Goal: Task Accomplishment & Management: Manage account settings

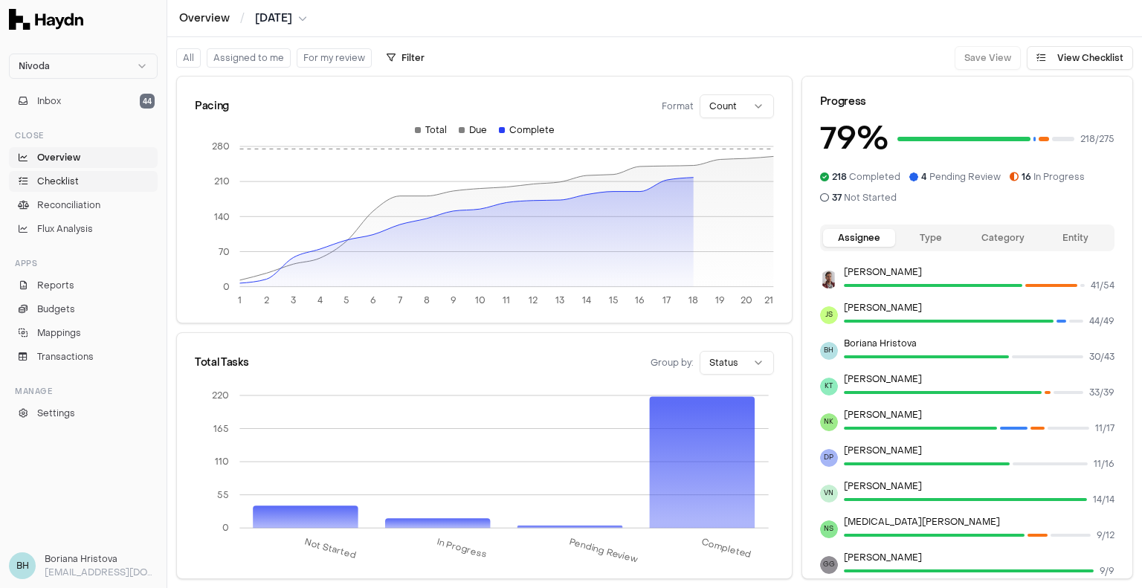
click at [64, 181] on span "Checklist" at bounding box center [58, 181] width 42 height 13
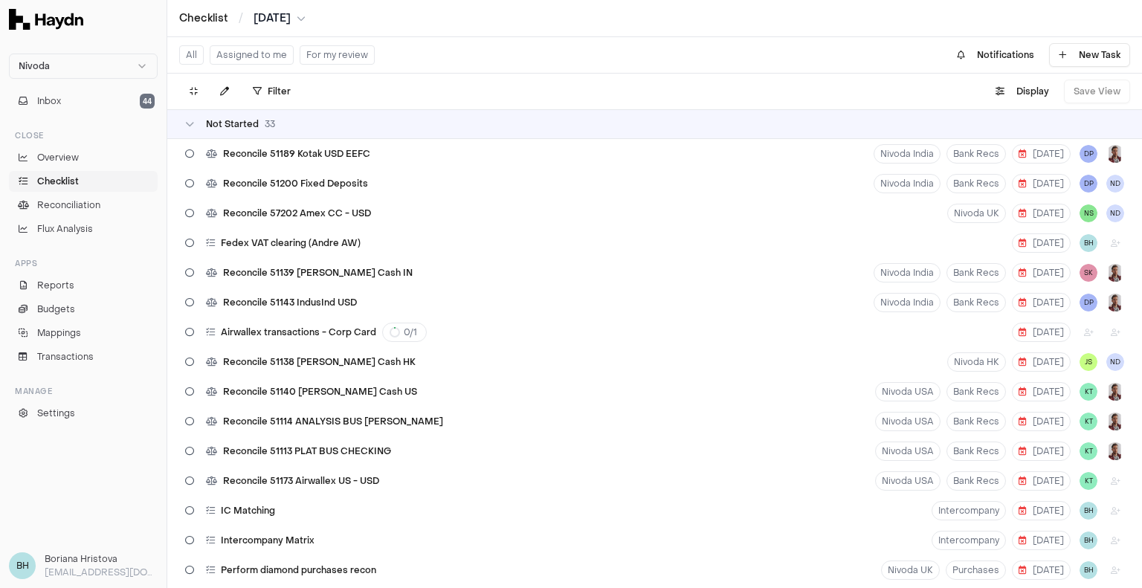
click at [319, 59] on button "For my review" at bounding box center [337, 54] width 75 height 19
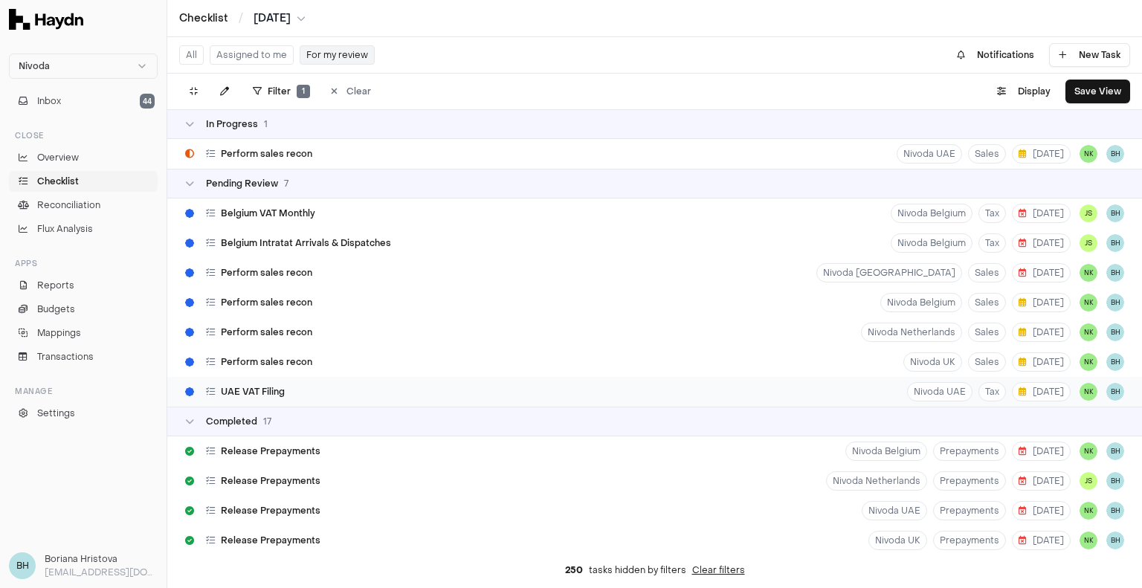
click at [398, 387] on div "UAE VAT Filing Nivoda UAE Tax [DATE] NK BH" at bounding box center [654, 392] width 975 height 30
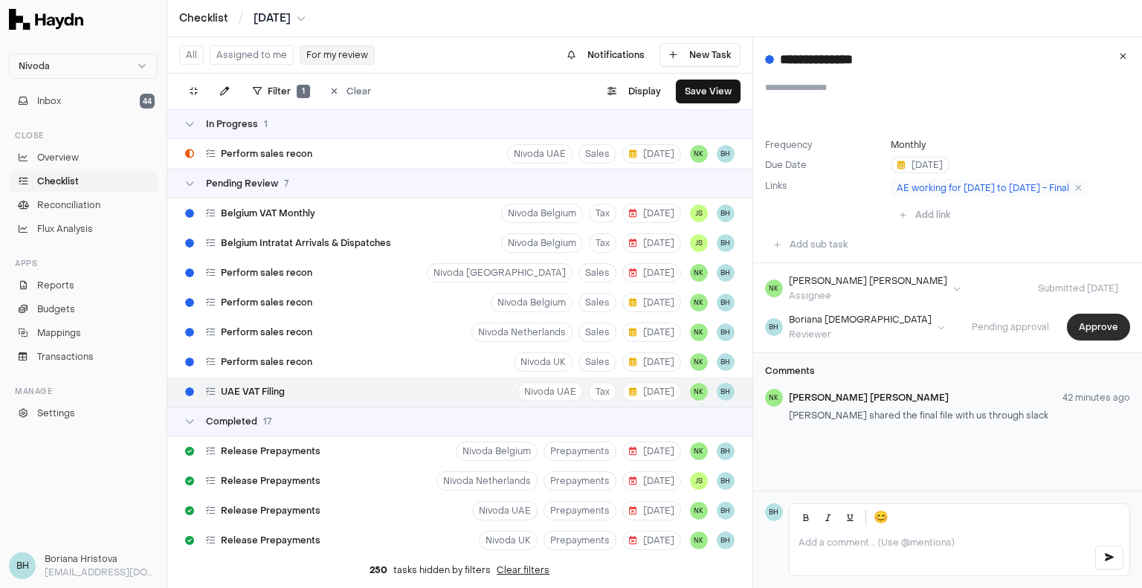
click at [1087, 322] on button "Approve" at bounding box center [1098, 327] width 63 height 27
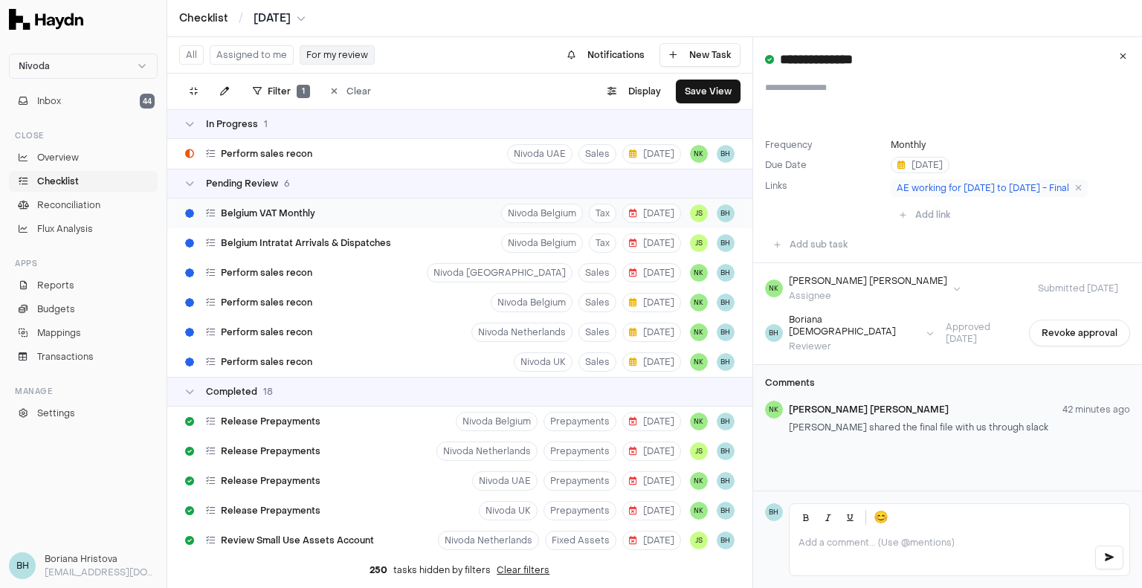
click at [286, 216] on span "Belgium VAT Monthly" at bounding box center [268, 213] width 94 height 12
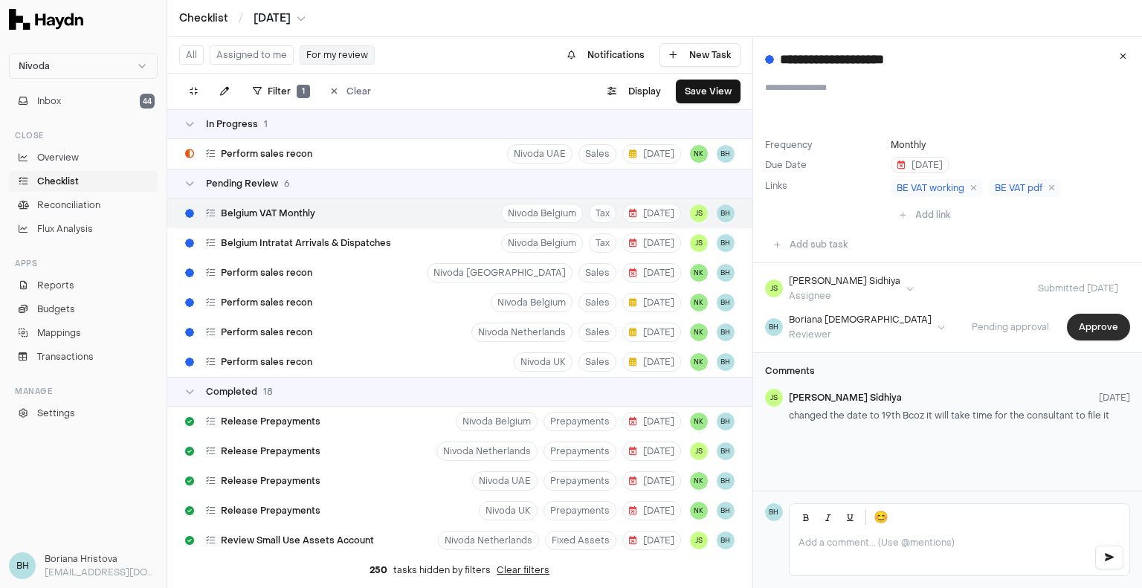
click at [1071, 323] on button "Approve" at bounding box center [1098, 327] width 63 height 27
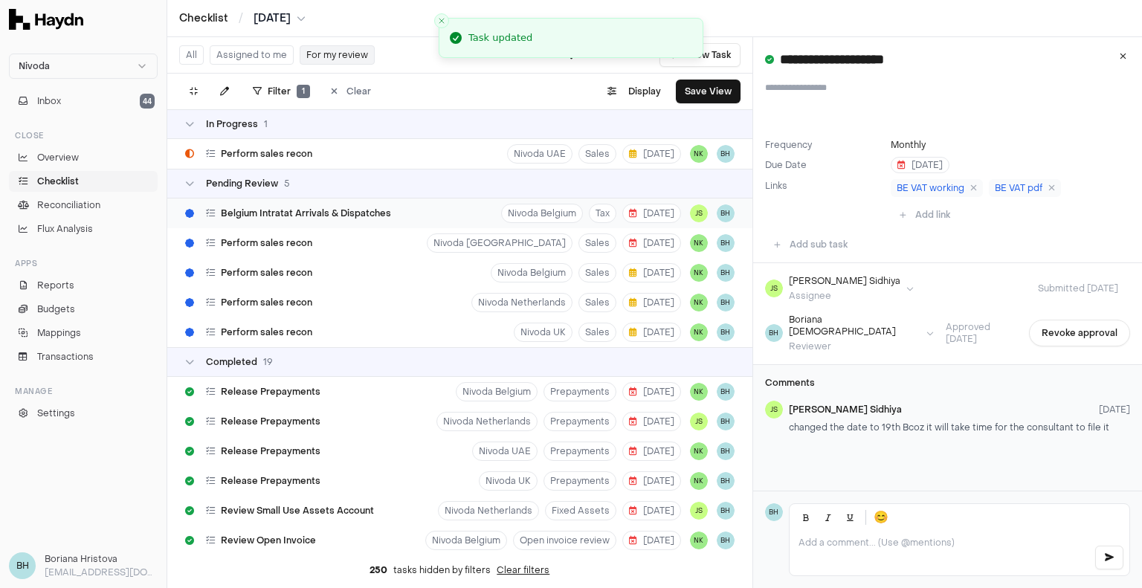
click at [322, 217] on span "Belgium Intratat Arrivals & Dispatches" at bounding box center [306, 213] width 170 height 12
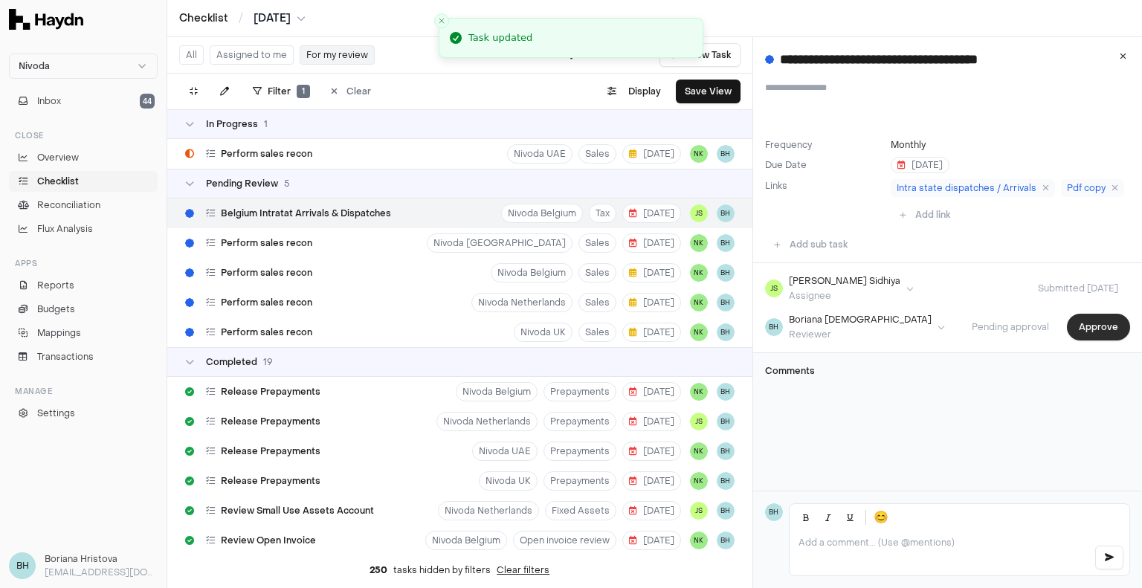
click at [1072, 320] on button "Approve" at bounding box center [1098, 327] width 63 height 27
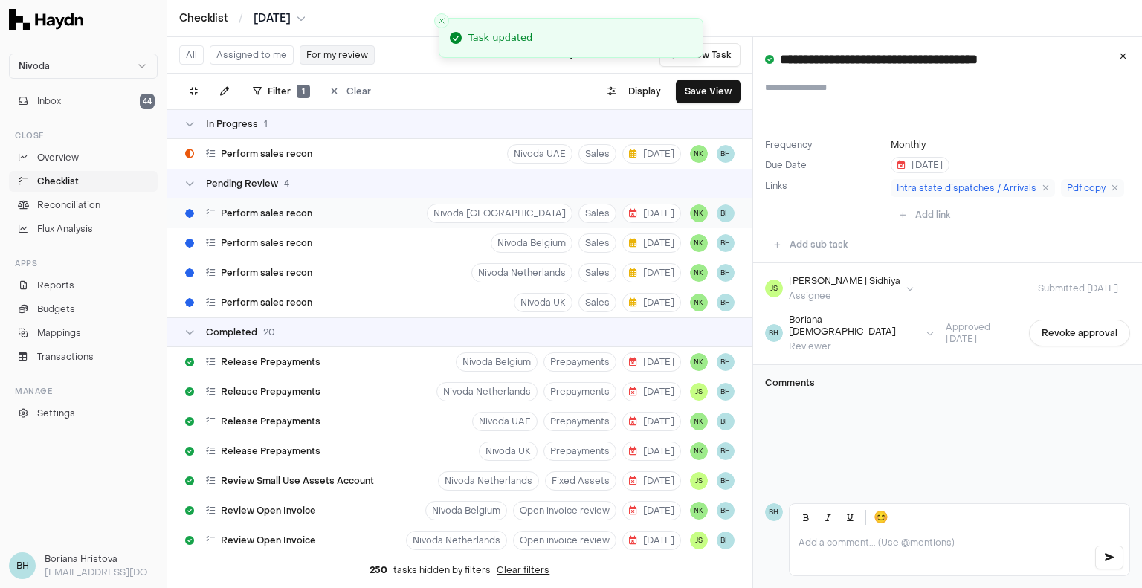
click at [326, 222] on div "Perform sales recon Nivoda [GEOGRAPHIC_DATA] Sales [DATE] NK BH" at bounding box center [459, 214] width 585 height 30
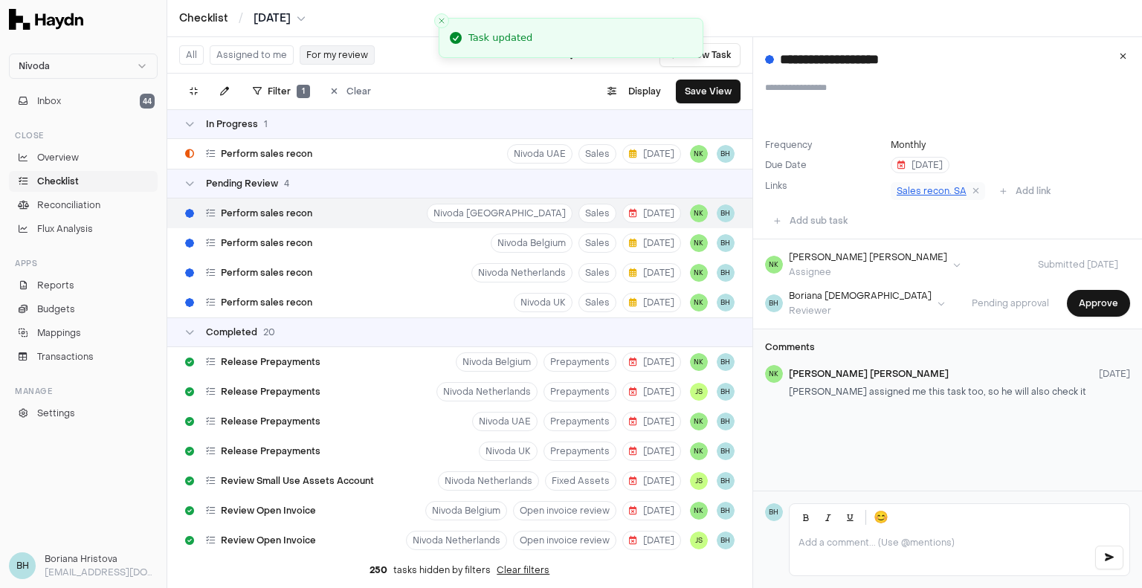
click at [920, 185] on span "Sales recon. SA" at bounding box center [932, 191] width 70 height 12
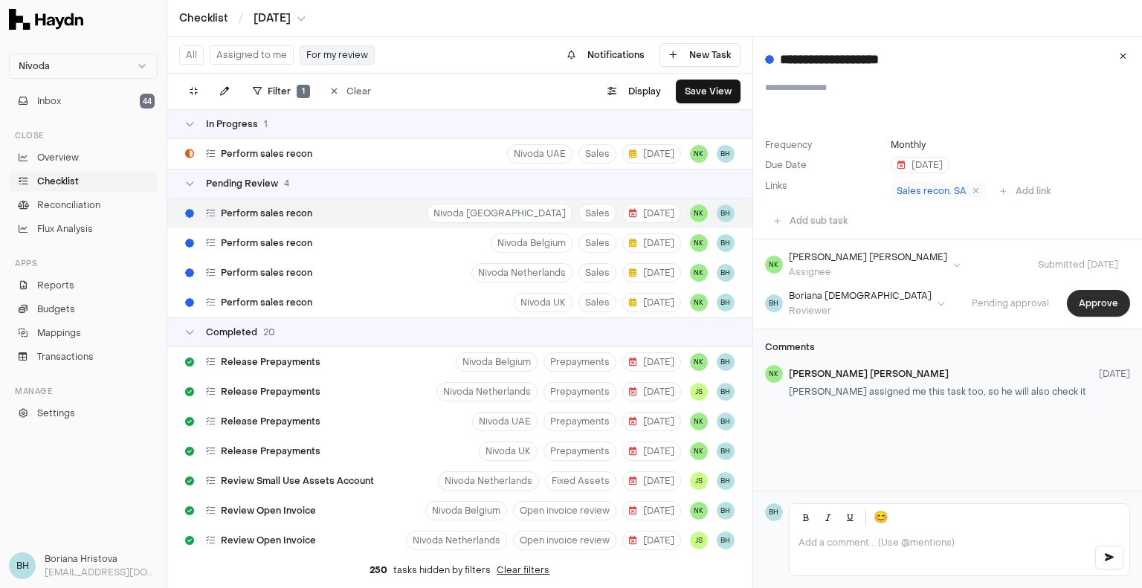
click at [1072, 302] on button "Approve" at bounding box center [1098, 303] width 63 height 27
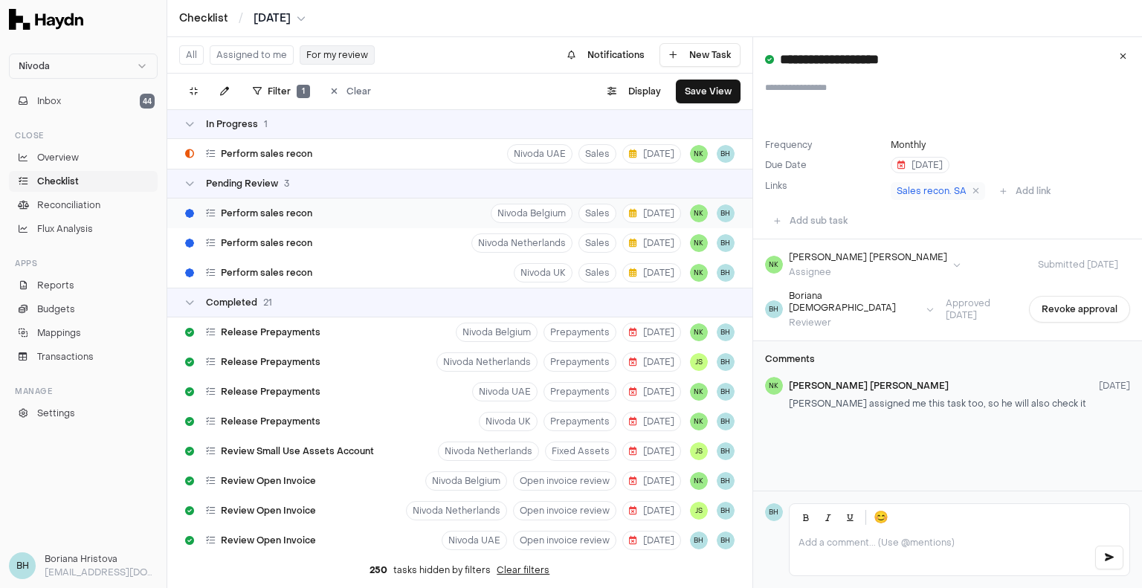
click at [431, 213] on div "Perform sales recon Nivoda Belgium Sales [DATE] NK BH" at bounding box center [459, 214] width 585 height 30
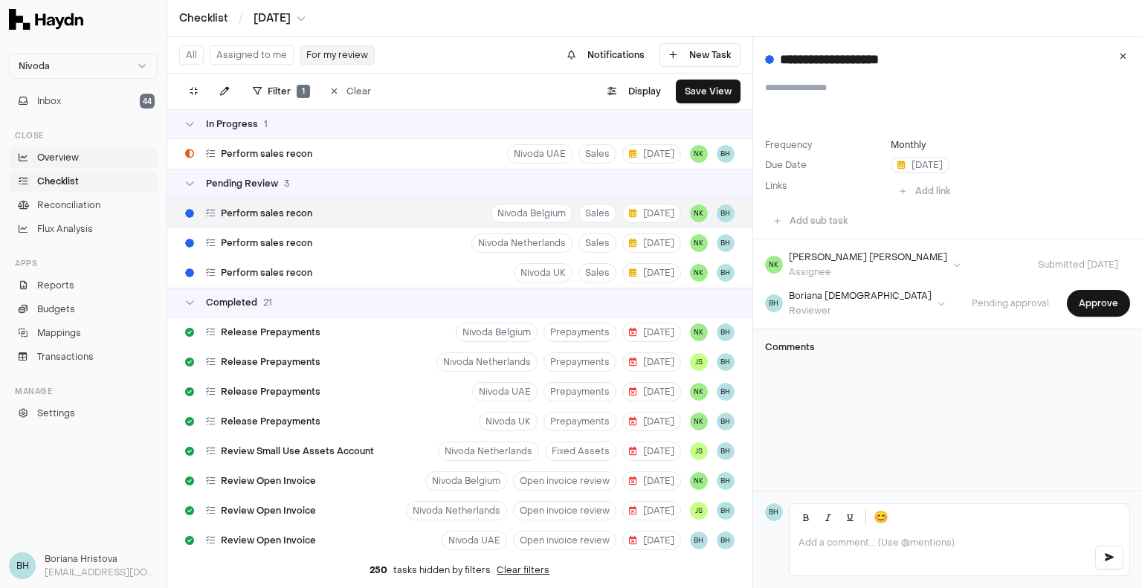
click at [81, 155] on link "Overview" at bounding box center [83, 157] width 149 height 21
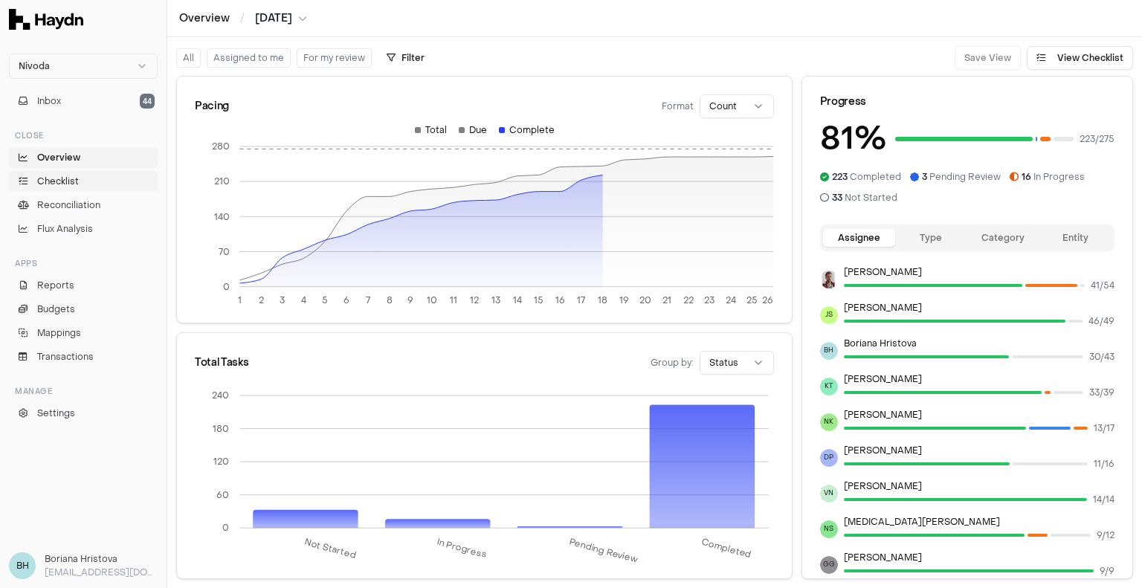
click at [77, 178] on span "Checklist" at bounding box center [58, 181] width 42 height 13
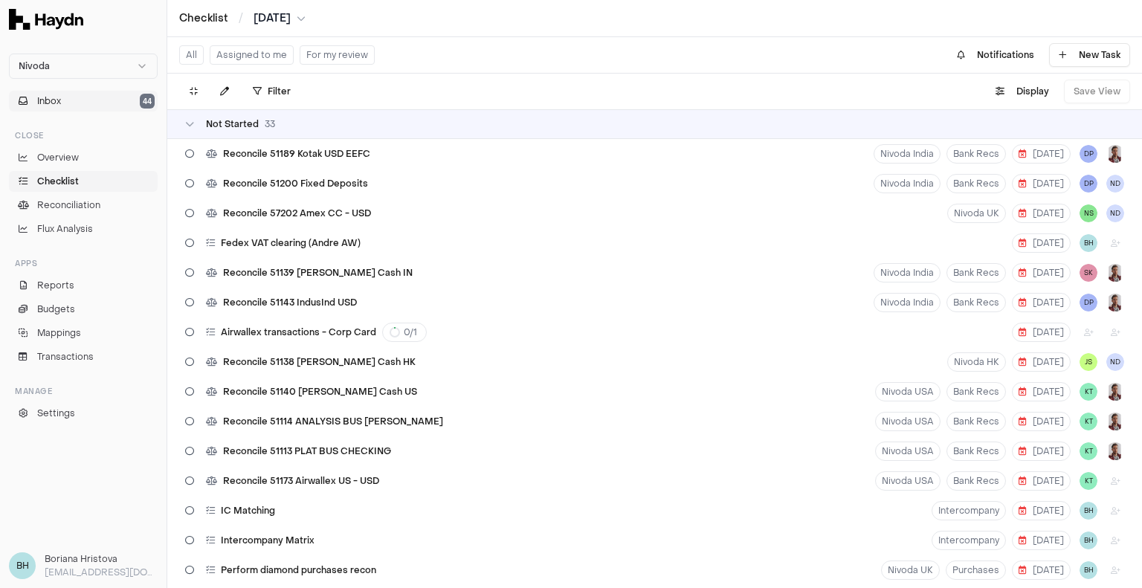
click at [67, 103] on button "Inbox 44" at bounding box center [83, 101] width 149 height 21
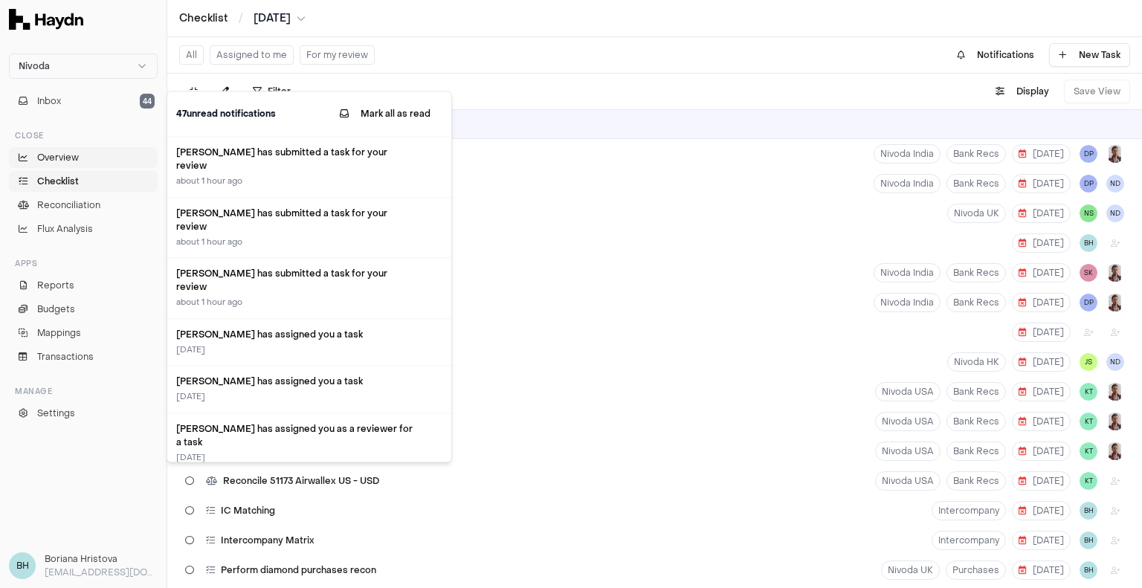
click at [73, 160] on span "Overview" at bounding box center [58, 157] width 42 height 13
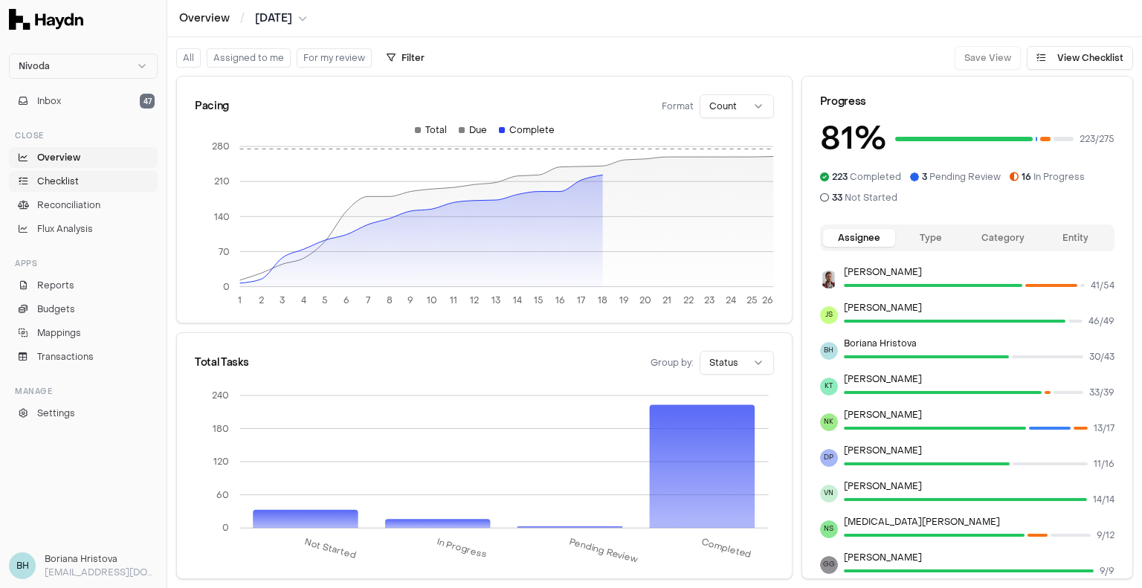
click at [83, 176] on link "Checklist" at bounding box center [83, 181] width 149 height 21
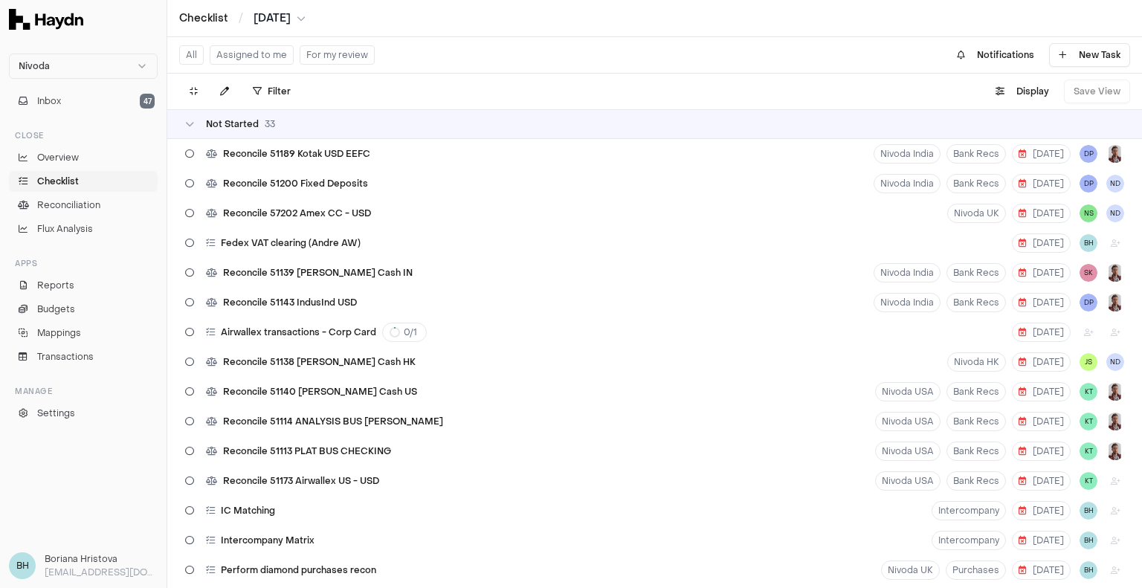
click at [309, 57] on button "For my review" at bounding box center [337, 54] width 75 height 19
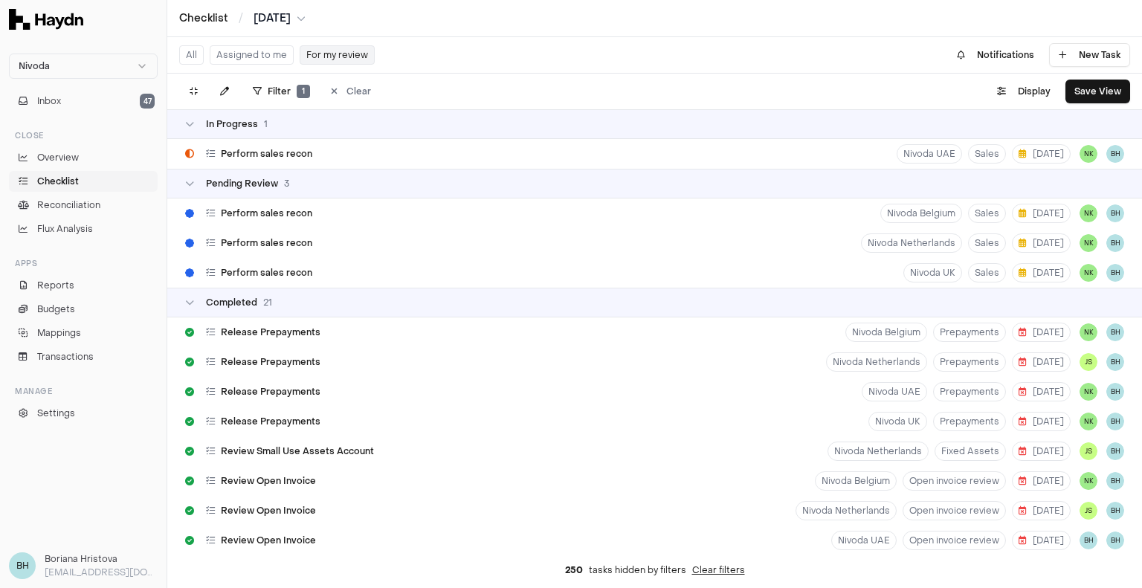
click at [259, 56] on button "Assigned to me" at bounding box center [252, 54] width 84 height 19
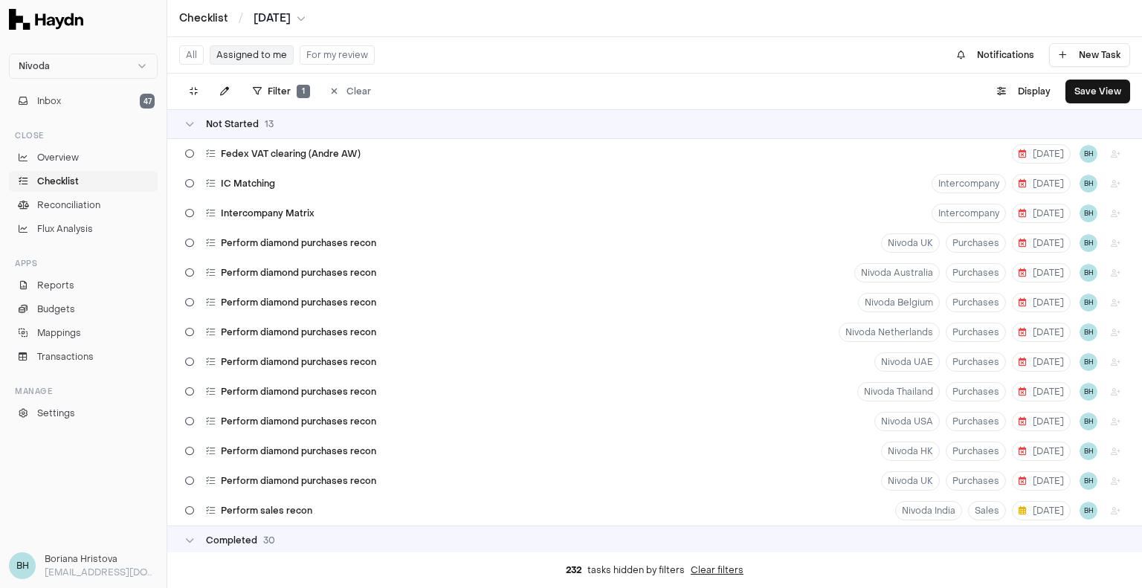
click at [345, 55] on button "For my review" at bounding box center [337, 54] width 75 height 19
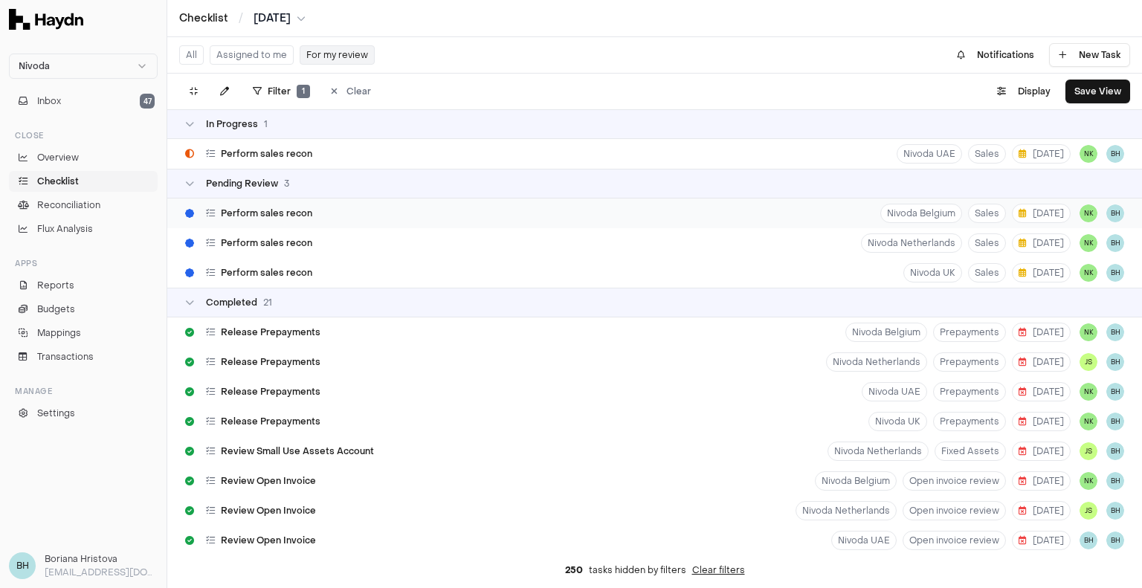
click at [577, 208] on div "Perform sales recon Nivoda Belgium Sales [DATE] NK BH" at bounding box center [654, 214] width 975 height 30
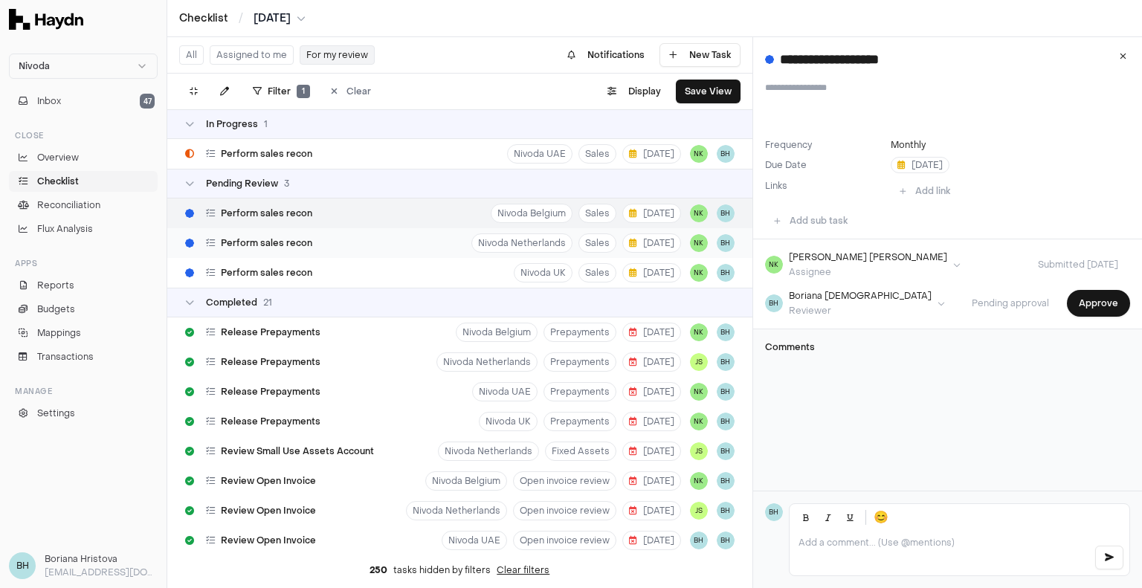
click at [326, 249] on div "Perform sales recon [GEOGRAPHIC_DATA] Netherlands Sales [DATE] NK BH" at bounding box center [459, 243] width 585 height 30
click at [329, 268] on div "Perform sales recon Nivoda UK Sales [DATE] NK BH" at bounding box center [459, 273] width 585 height 30
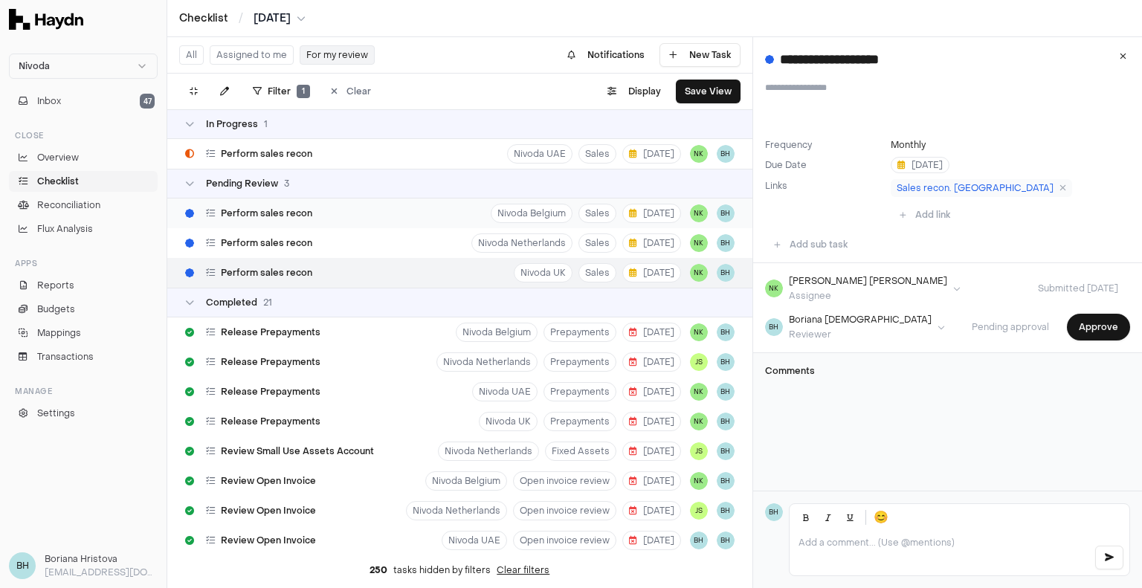
click at [316, 216] on div "Perform sales recon Nivoda Belgium Sales [DATE] NK BH" at bounding box center [459, 214] width 585 height 30
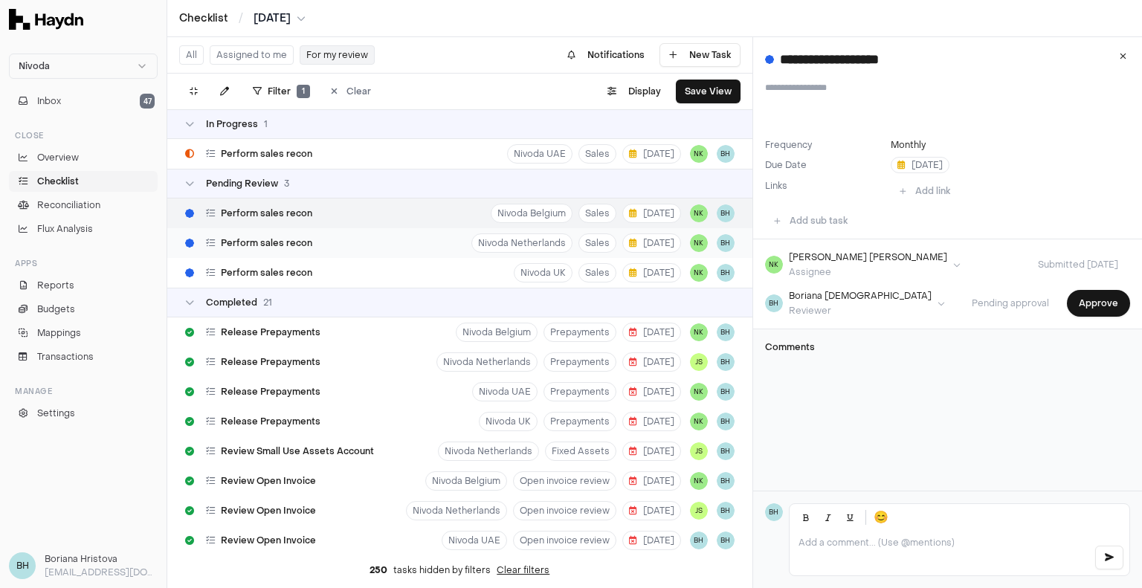
click at [335, 239] on div "Perform sales recon [GEOGRAPHIC_DATA] Netherlands Sales [DATE] NK BH" at bounding box center [459, 243] width 585 height 30
click at [396, 271] on div "Perform sales recon Nivoda UK Sales [DATE] NK BH" at bounding box center [459, 273] width 585 height 30
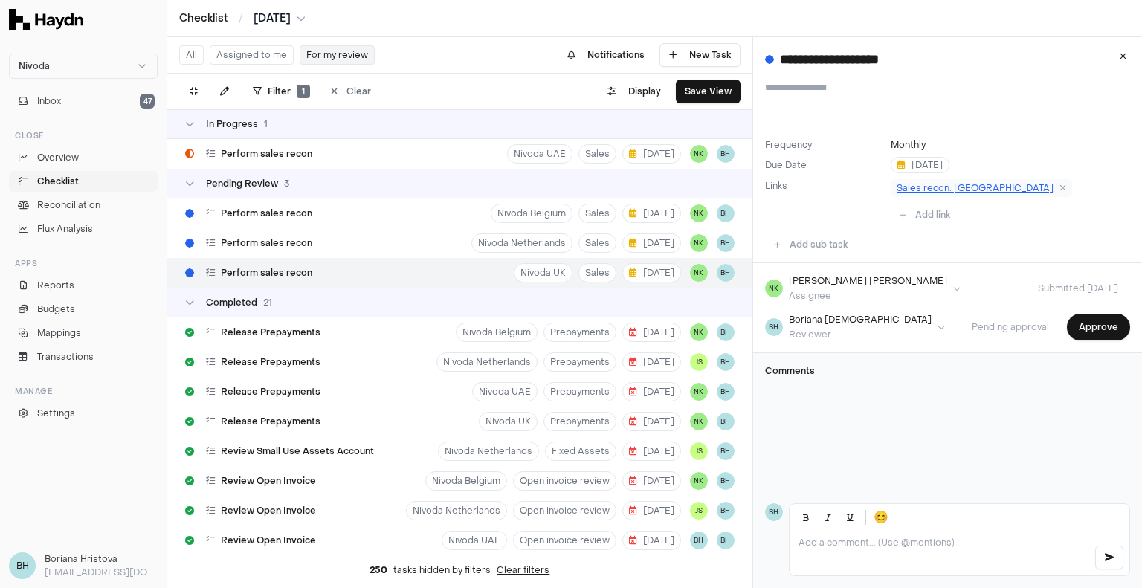
click at [940, 190] on span "Sales recon. [GEOGRAPHIC_DATA]" at bounding box center [975, 188] width 157 height 12
drag, startPoint x: 1094, startPoint y: 299, endPoint x: 1005, endPoint y: 363, distance: 109.8
click at [1005, 363] on div "**********" at bounding box center [947, 219] width 389 height 364
click at [830, 541] on p at bounding box center [940, 543] width 283 height 12
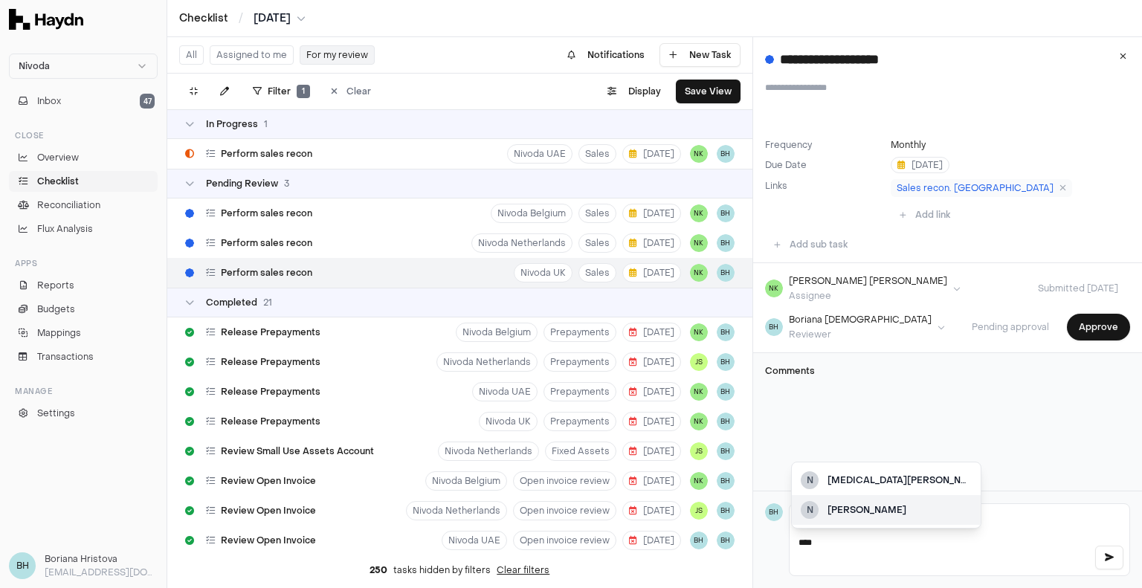
click at [877, 509] on div "[PERSON_NAME]" at bounding box center [900, 509] width 144 height 13
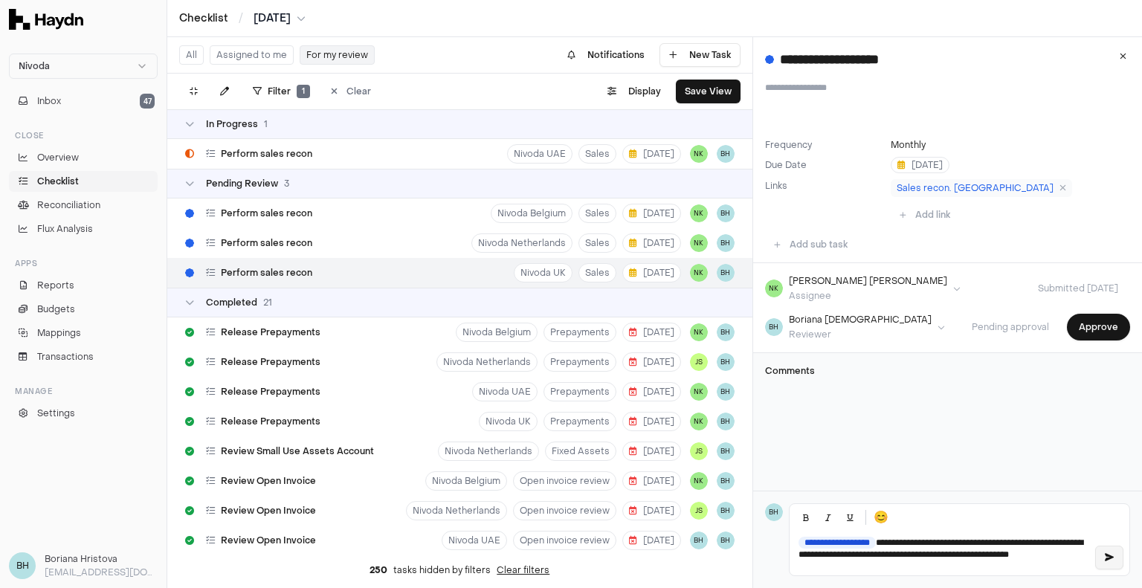
click at [1098, 559] on button "button" at bounding box center [1109, 558] width 28 height 24
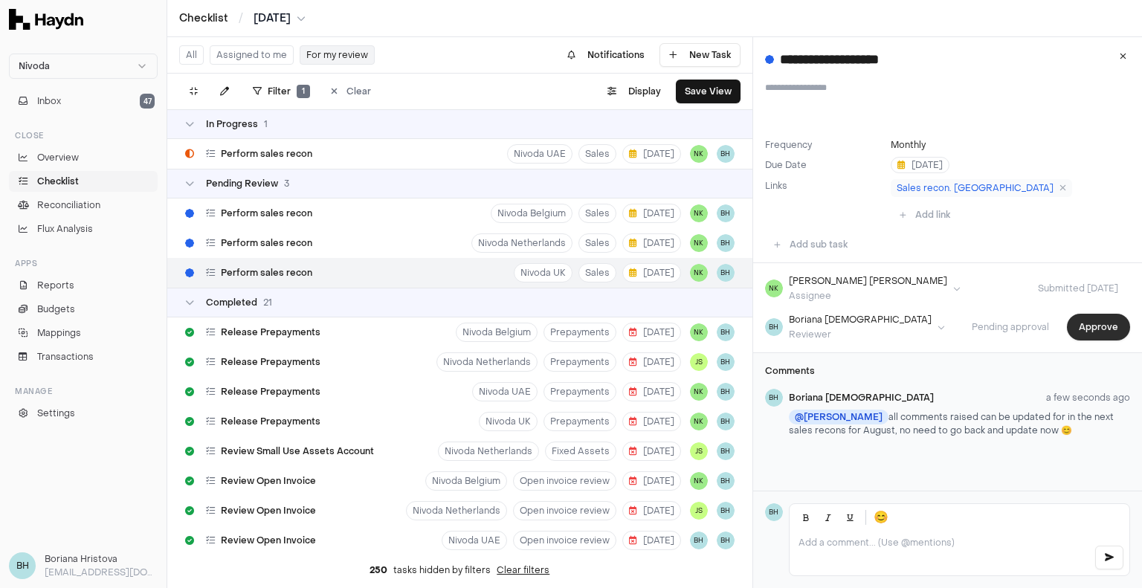
click at [1089, 314] on button "Approve" at bounding box center [1098, 327] width 63 height 27
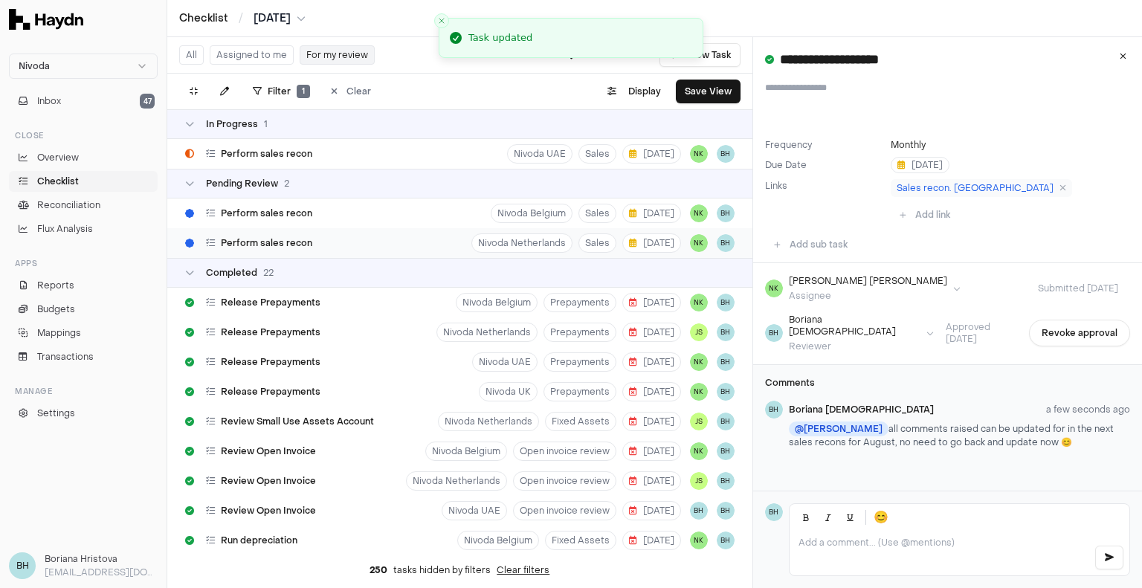
click at [409, 234] on div "Perform sales recon [GEOGRAPHIC_DATA] Netherlands Sales [DATE] NK BH" at bounding box center [459, 243] width 585 height 30
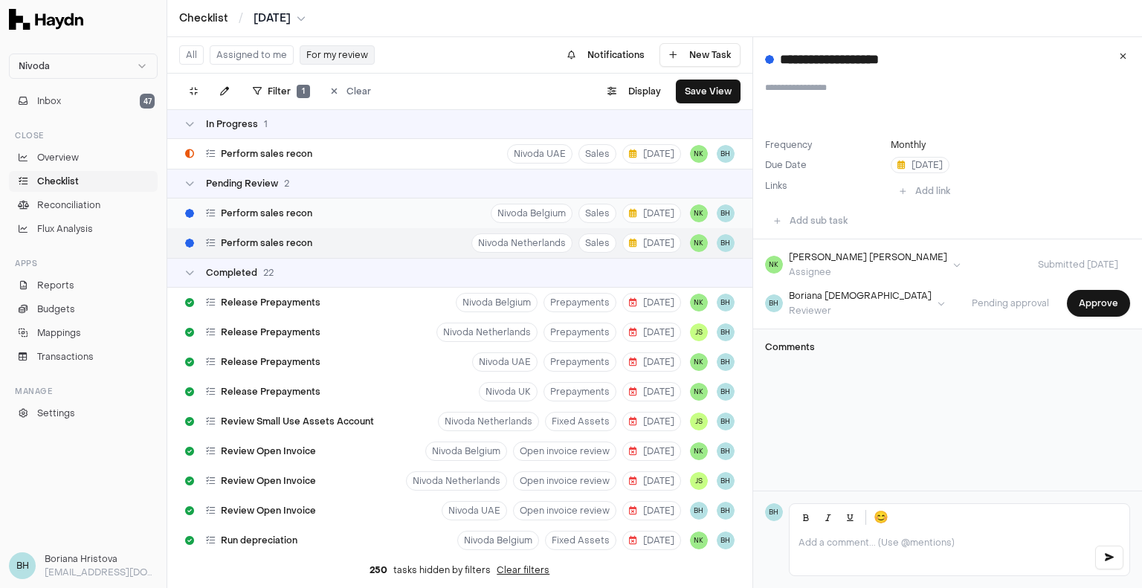
click at [388, 216] on div "Perform sales recon Nivoda Belgium Sales [DATE] NK BH" at bounding box center [459, 214] width 585 height 30
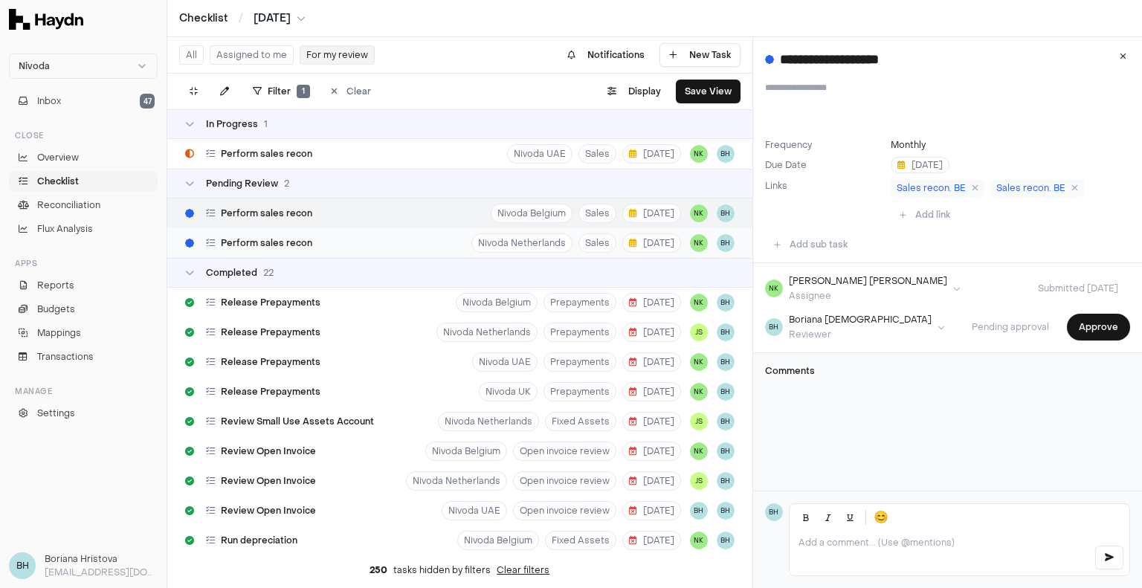
click at [420, 234] on div "Perform sales recon [GEOGRAPHIC_DATA] Netherlands Sales [DATE] NK BH" at bounding box center [459, 243] width 585 height 30
click at [1071, 190] on icon at bounding box center [1074, 188] width 7 height 9
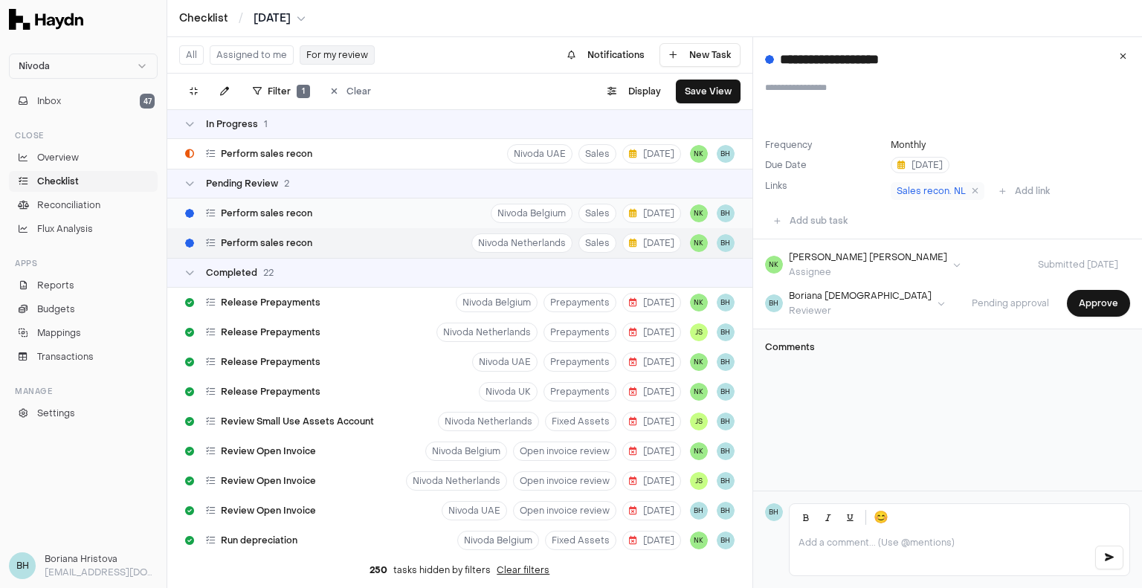
click at [355, 219] on div "Perform sales recon Nivoda Belgium Sales [DATE] NK BH" at bounding box center [459, 214] width 585 height 30
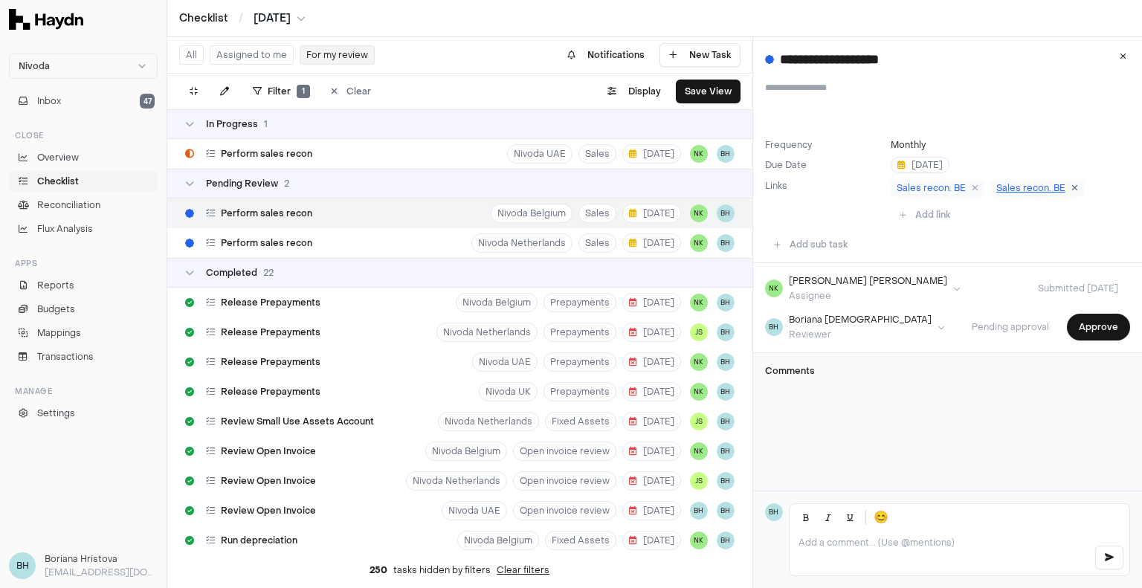
click at [1071, 187] on icon at bounding box center [1074, 188] width 7 height 9
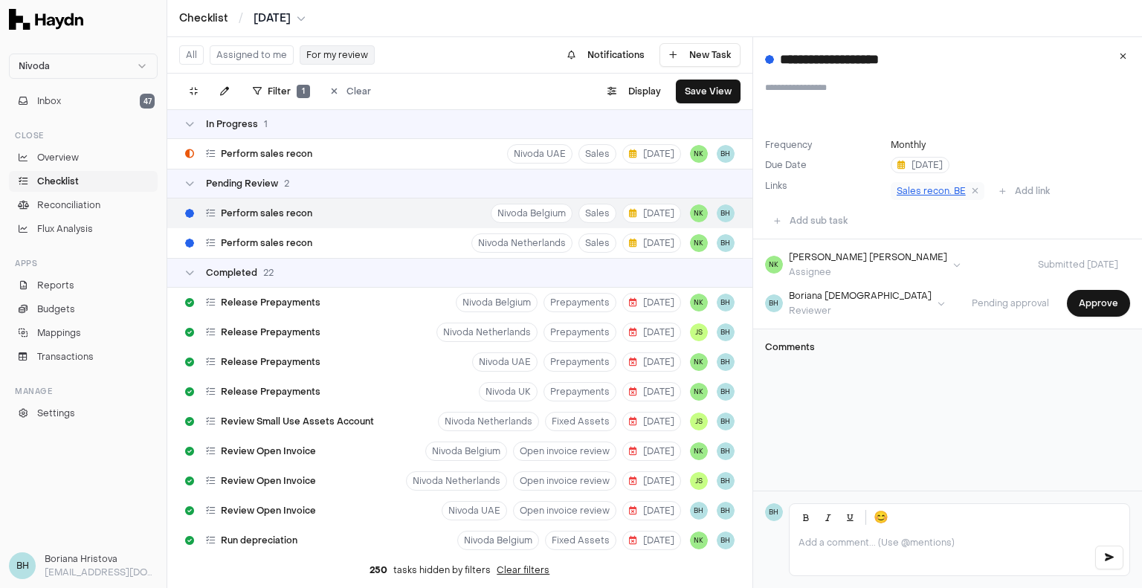
click at [909, 190] on span "Sales recon. BE" at bounding box center [931, 191] width 69 height 12
click at [840, 548] on p at bounding box center [940, 543] width 283 height 12
click at [1067, 309] on button "Approve" at bounding box center [1098, 303] width 63 height 27
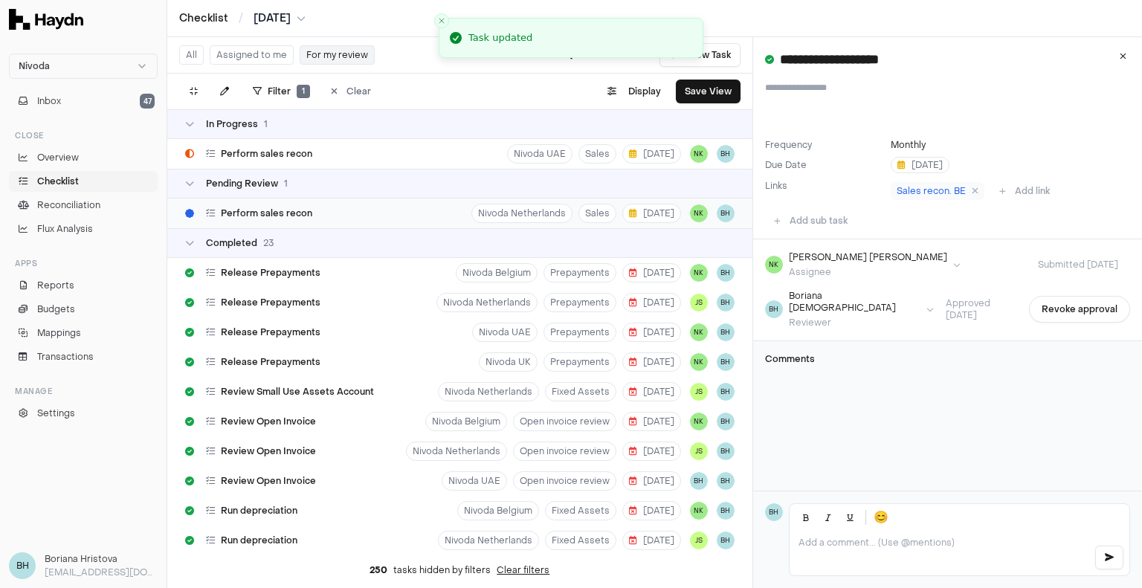
click at [335, 212] on div "Perform sales recon [GEOGRAPHIC_DATA] Netherlands Sales [DATE] NK BH" at bounding box center [459, 214] width 585 height 30
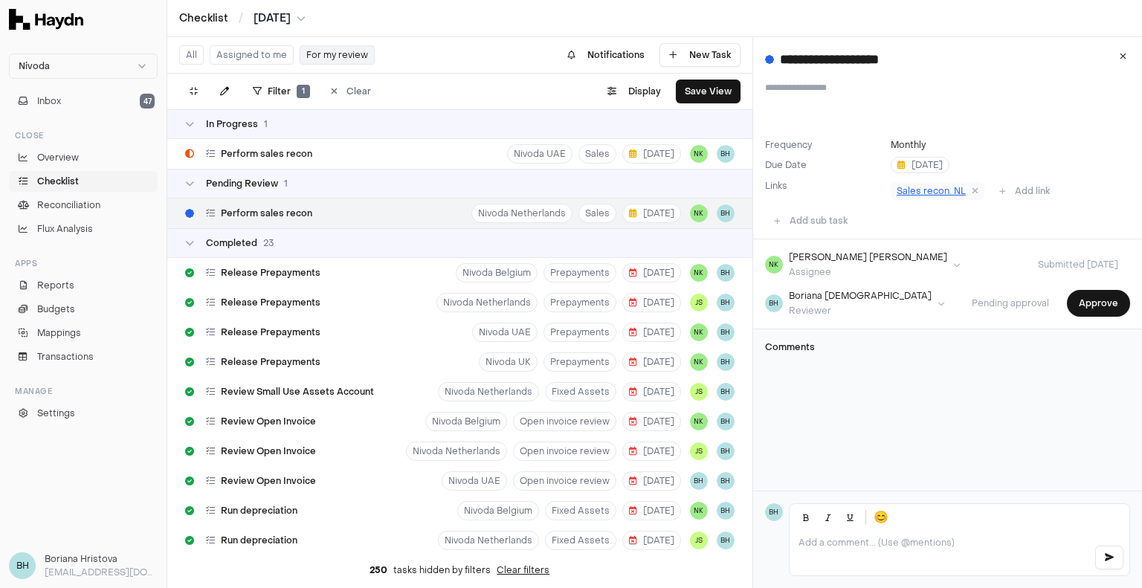
click at [919, 193] on span "Sales recon. NL" at bounding box center [931, 191] width 69 height 12
click at [1100, 300] on button "Approve" at bounding box center [1098, 303] width 63 height 27
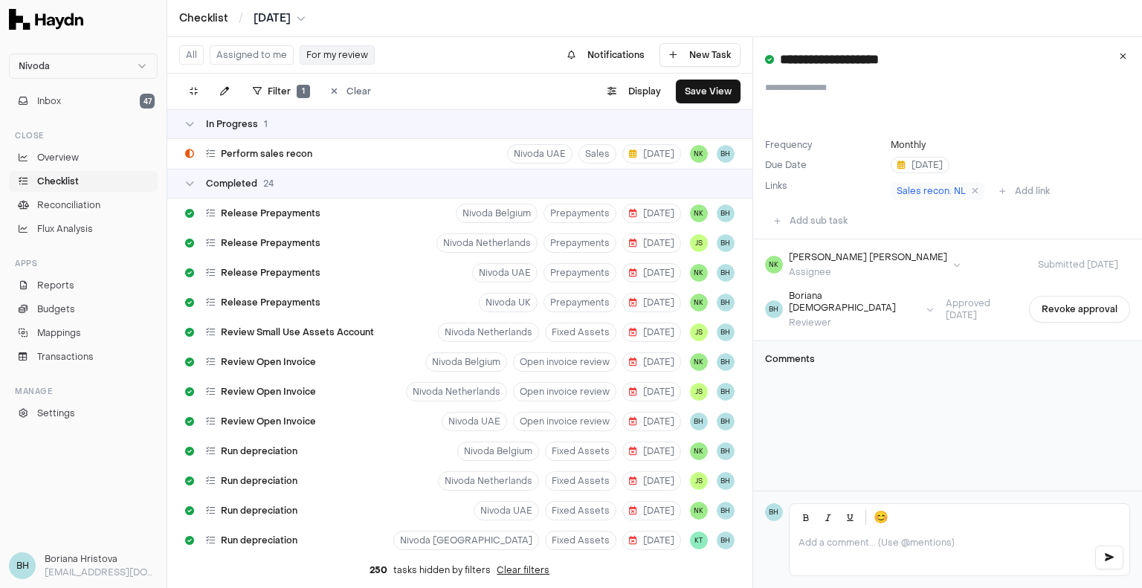
click at [239, 56] on button "Assigned to me" at bounding box center [252, 54] width 84 height 19
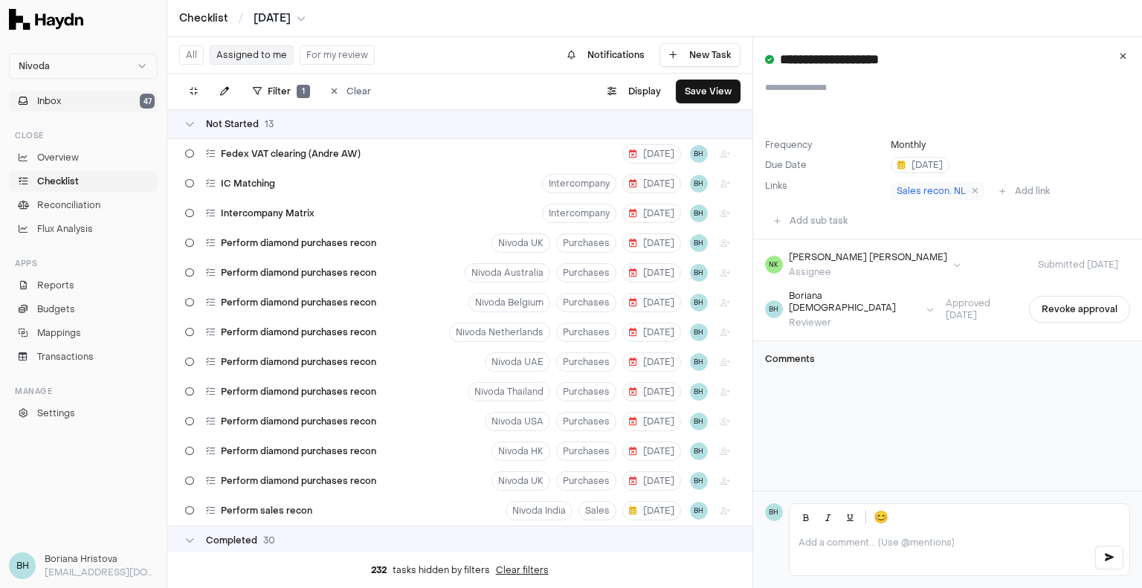
click at [53, 100] on span "Inbox" at bounding box center [49, 100] width 24 height 13
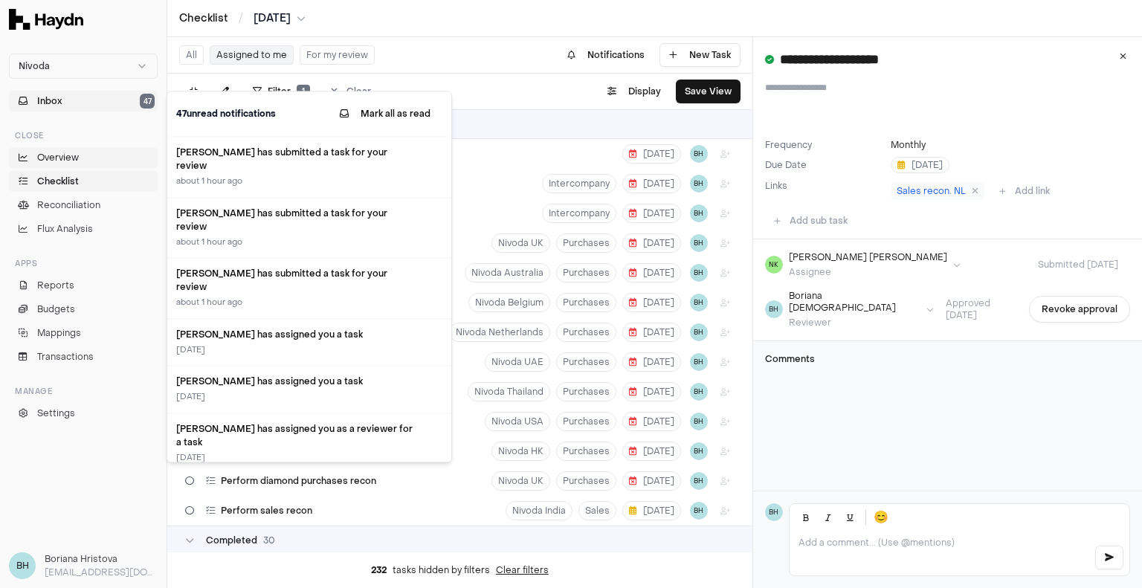
click at [59, 153] on span "Overview" at bounding box center [58, 157] width 42 height 13
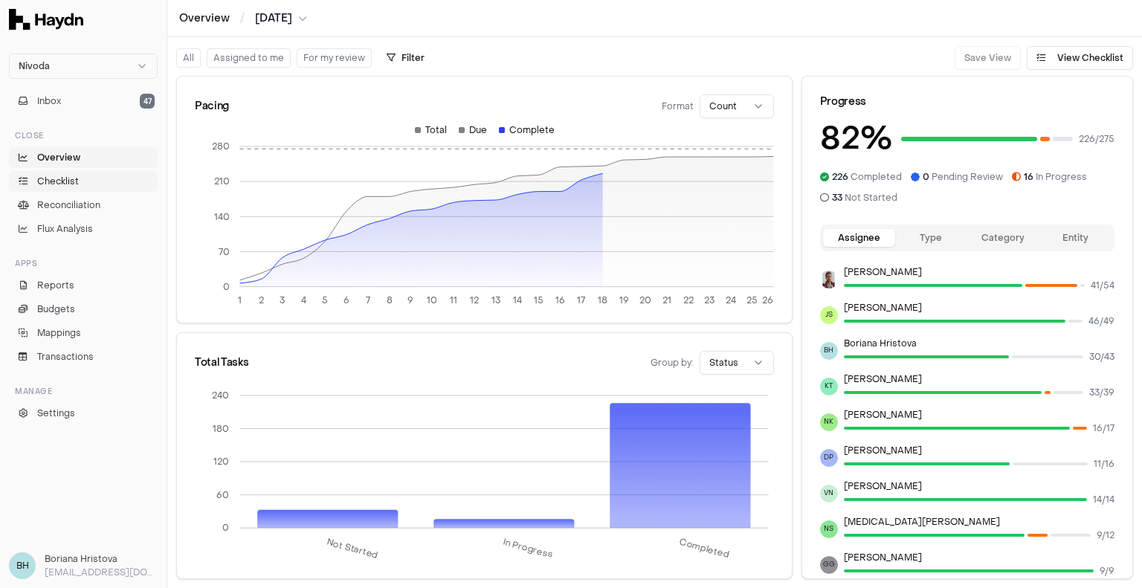
click at [103, 181] on link "Checklist" at bounding box center [83, 181] width 149 height 21
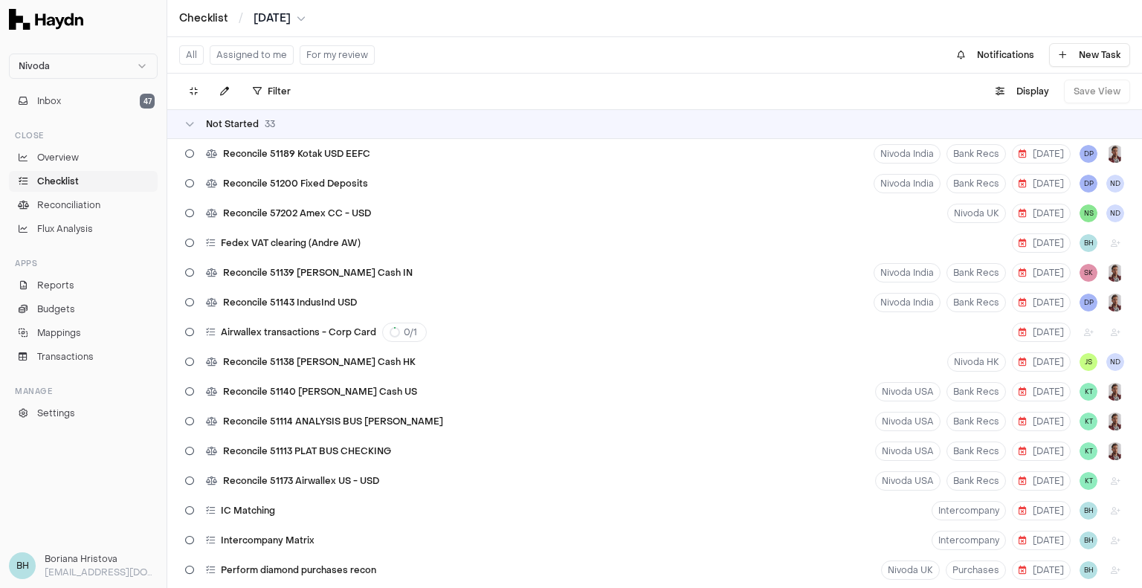
scroll to position [74, 0]
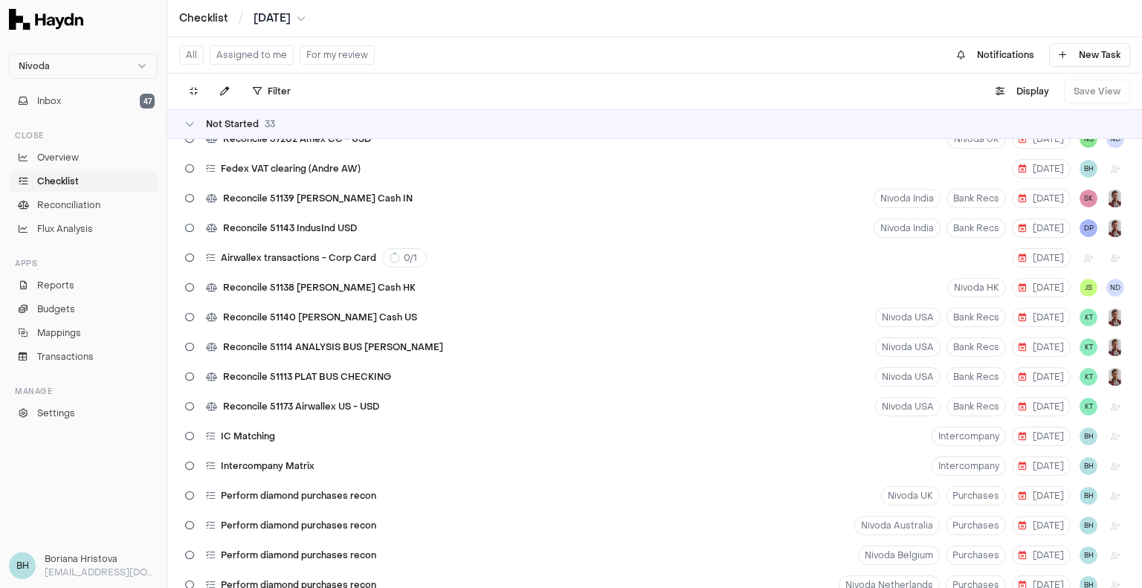
click at [256, 62] on button "Assigned to me" at bounding box center [252, 54] width 84 height 19
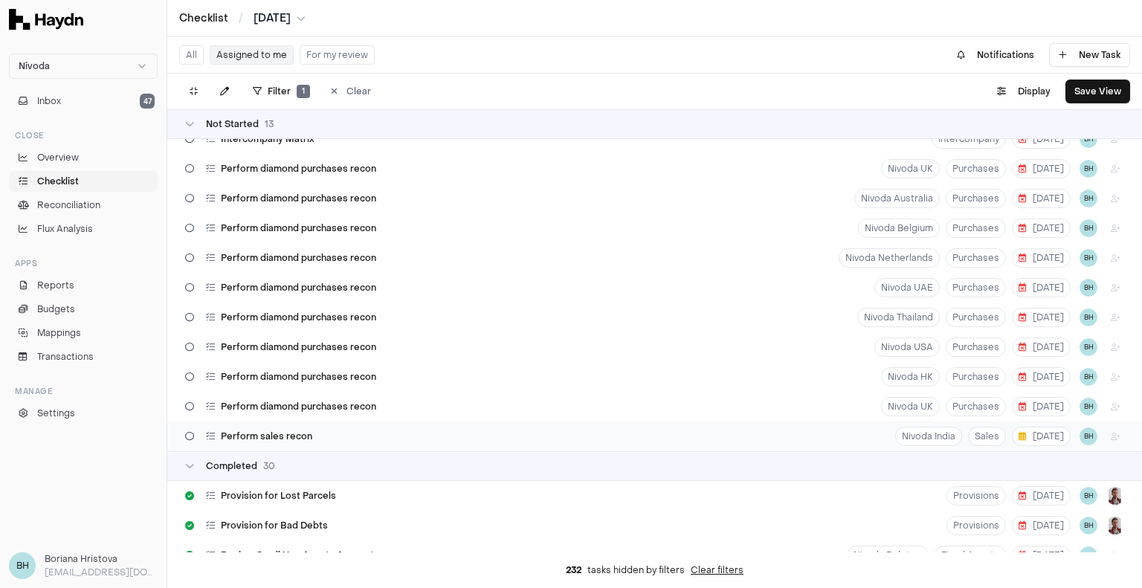
click at [544, 428] on div "Perform sales recon Nivoda India Sales 27 Aug BH" at bounding box center [654, 437] width 975 height 30
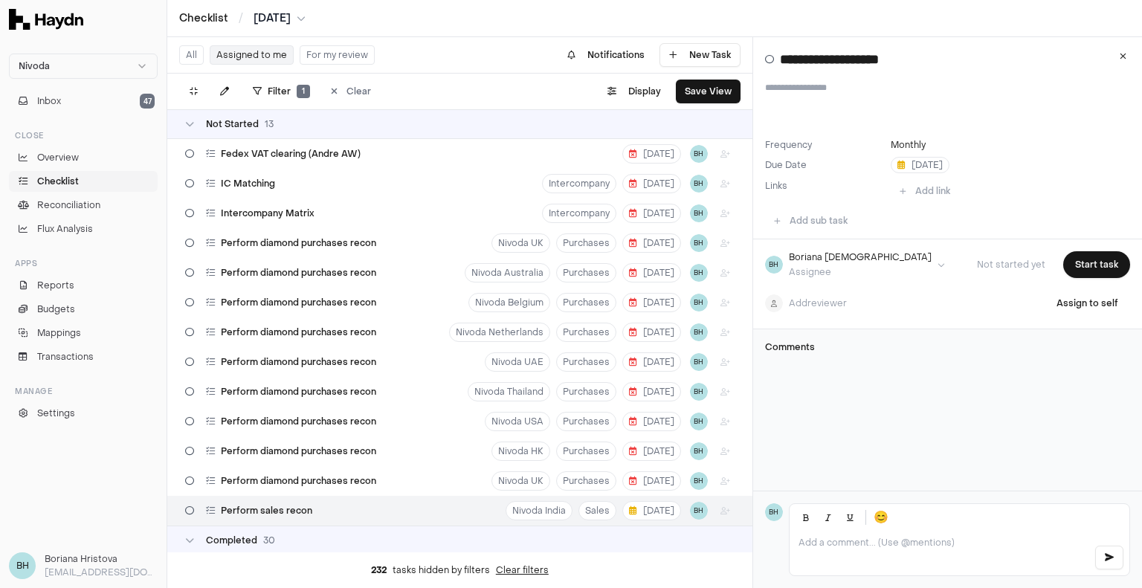
click at [332, 55] on button "For my review" at bounding box center [337, 54] width 75 height 19
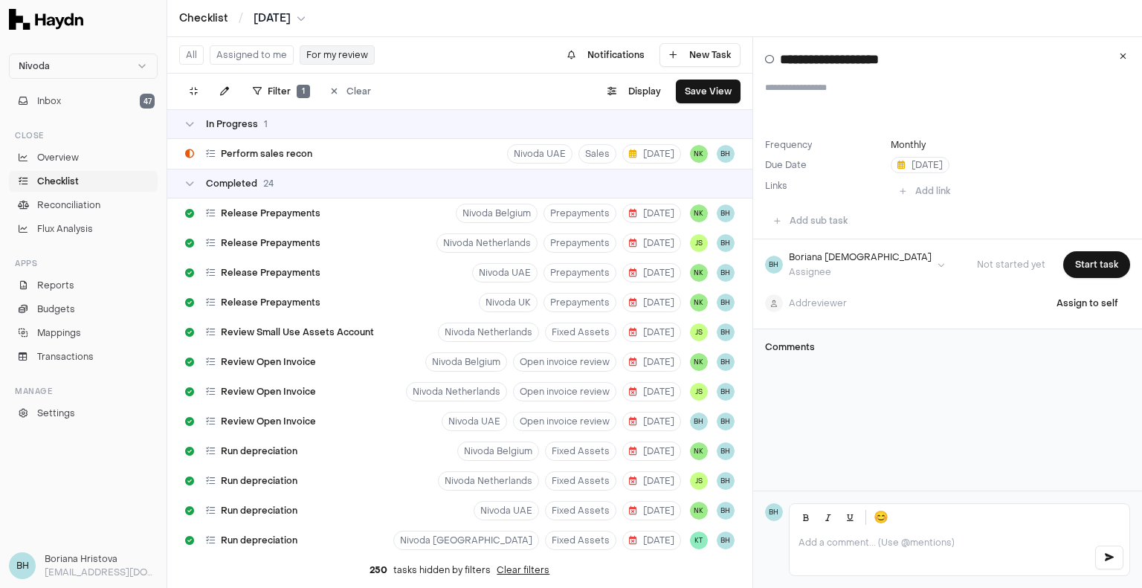
click at [262, 54] on button "Assigned to me" at bounding box center [252, 54] width 84 height 19
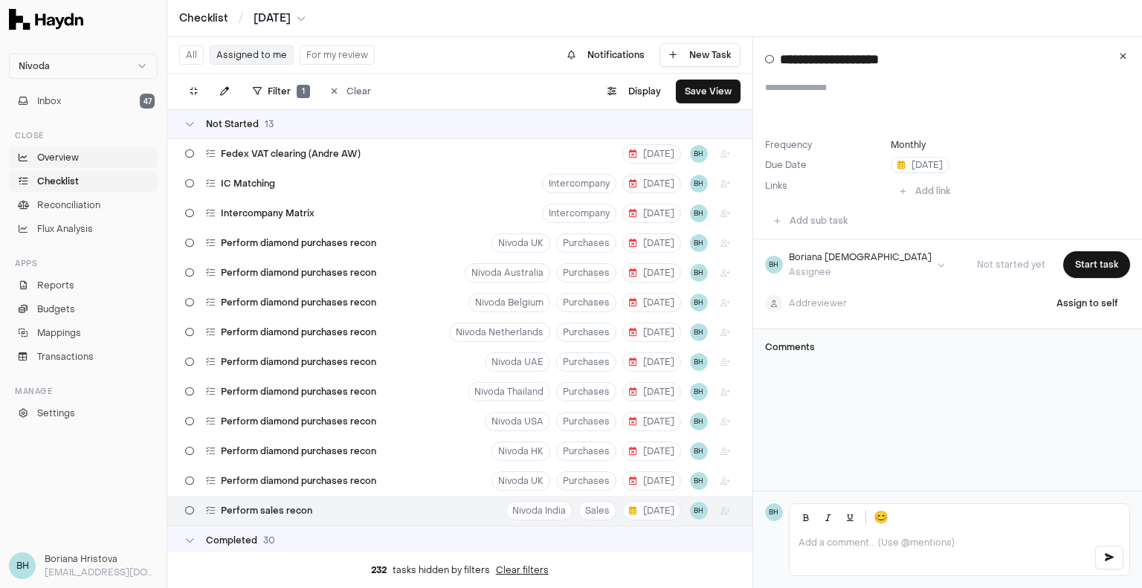
click at [58, 158] on span "Overview" at bounding box center [58, 157] width 42 height 13
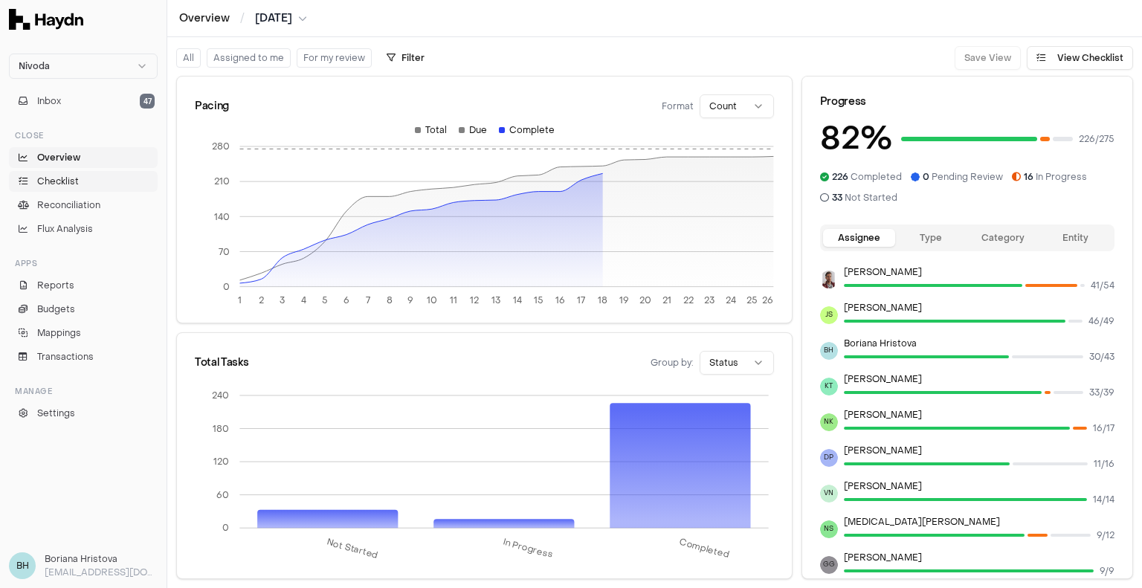
click at [57, 178] on span "Checklist" at bounding box center [58, 181] width 42 height 13
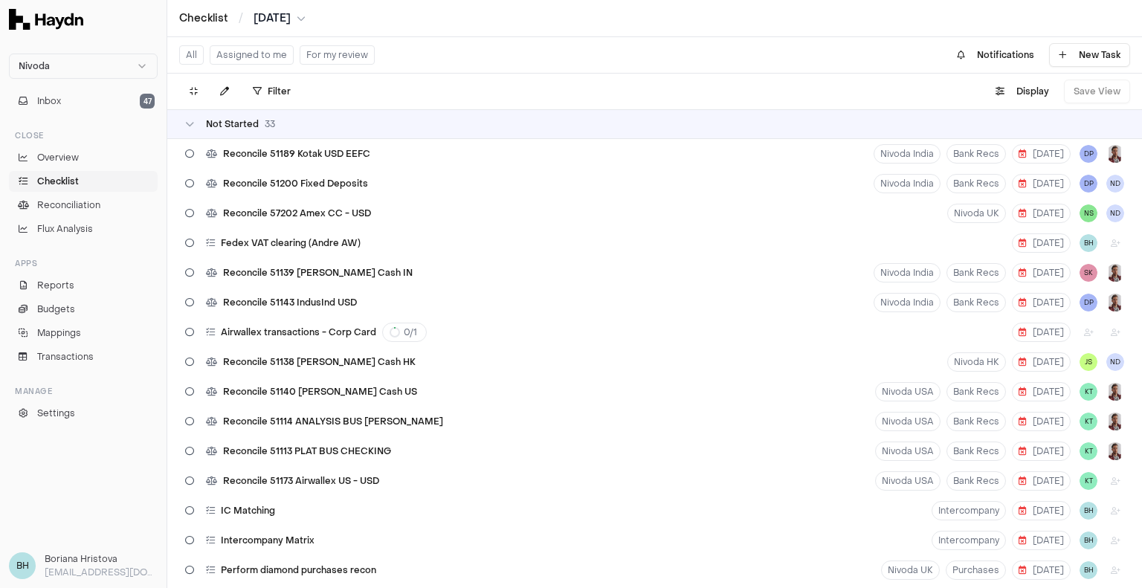
click at [264, 54] on button "Assigned to me" at bounding box center [252, 54] width 84 height 19
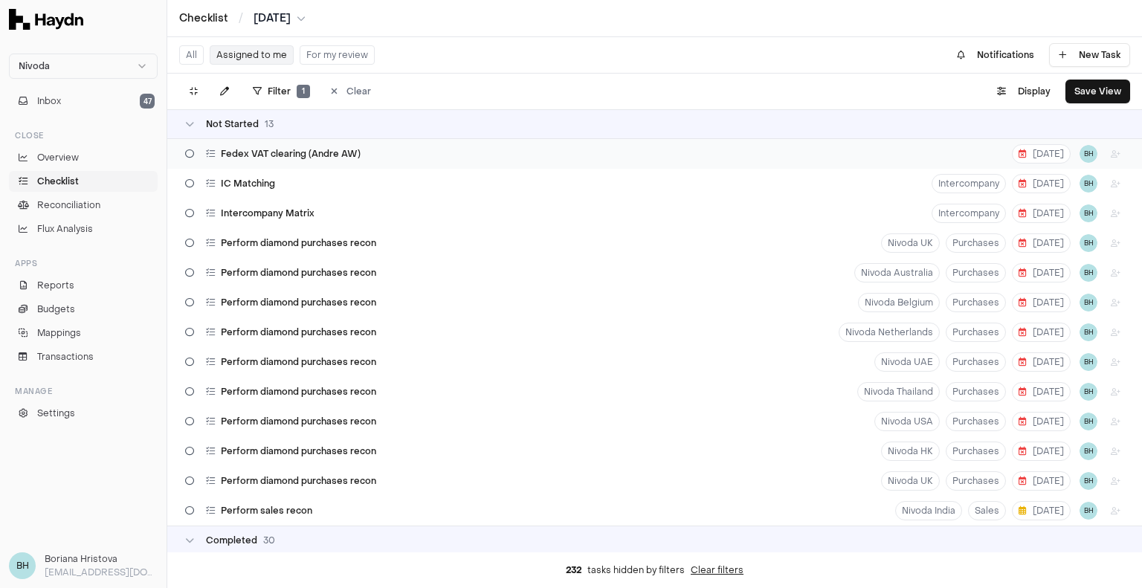
click at [422, 153] on div "Fedex VAT clearing (Andre AW) 13 Aug BH" at bounding box center [654, 154] width 975 height 30
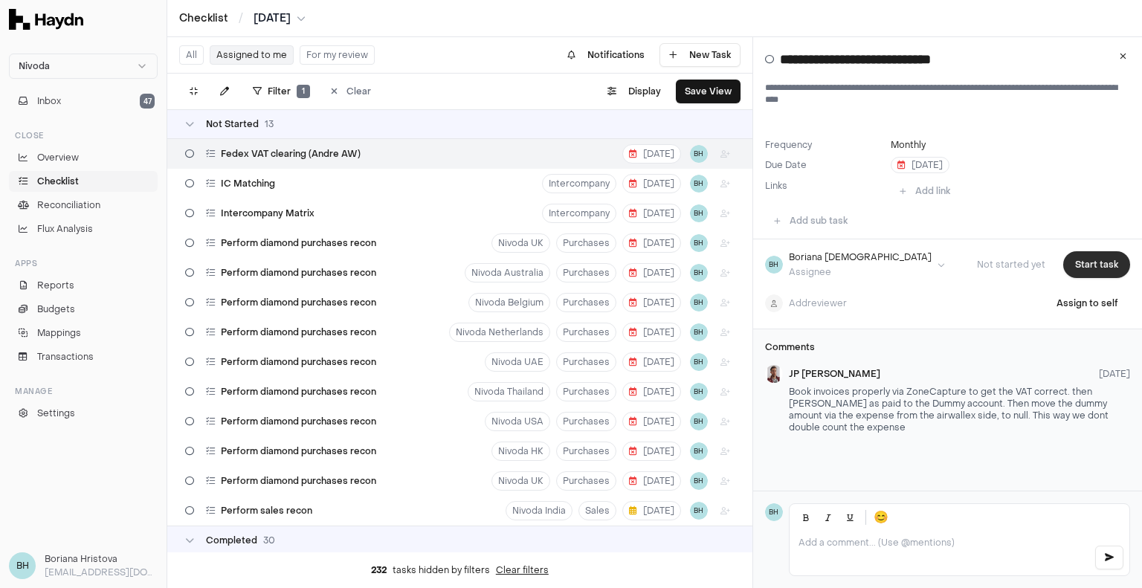
click at [1092, 254] on button "Start task" at bounding box center [1096, 264] width 67 height 27
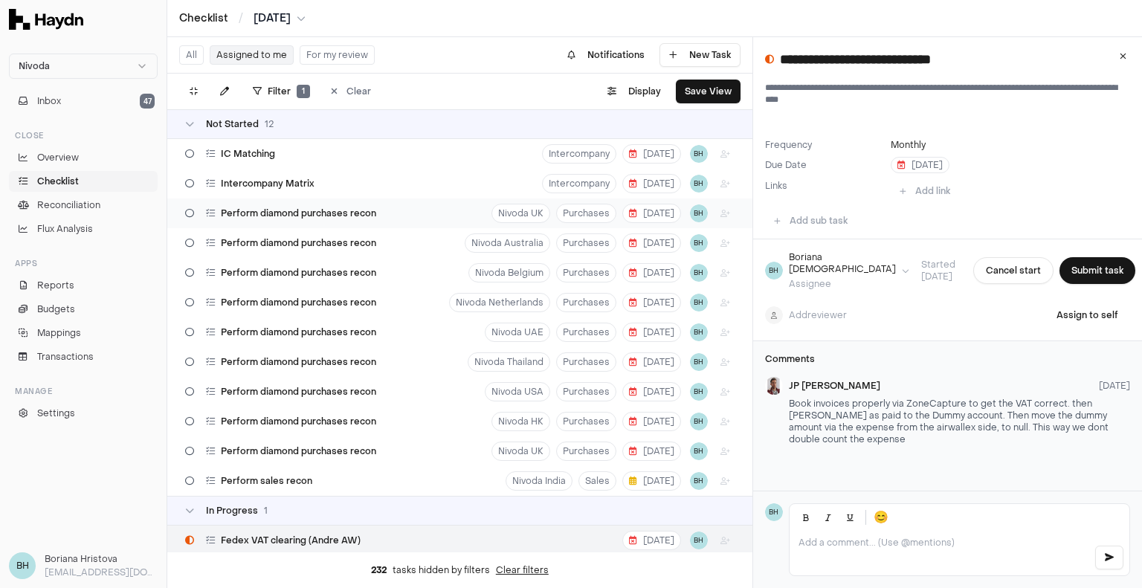
click at [357, 219] on div "Perform diamond purchases recon" at bounding box center [280, 213] width 203 height 28
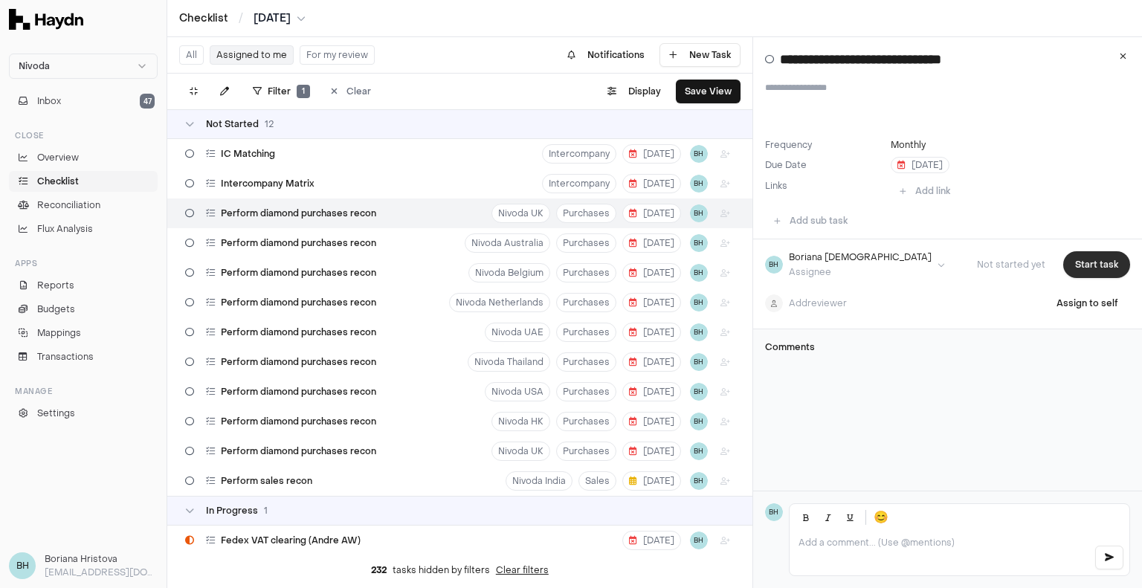
click at [1081, 264] on button "Start task" at bounding box center [1096, 264] width 67 height 27
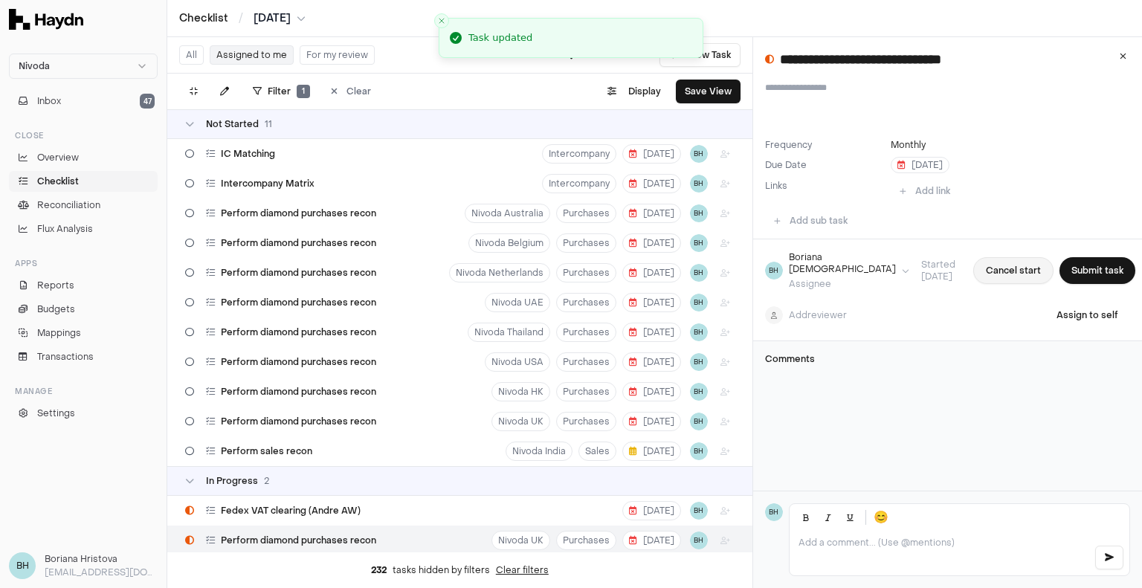
click at [1008, 274] on button "Cancel start" at bounding box center [1013, 270] width 80 height 27
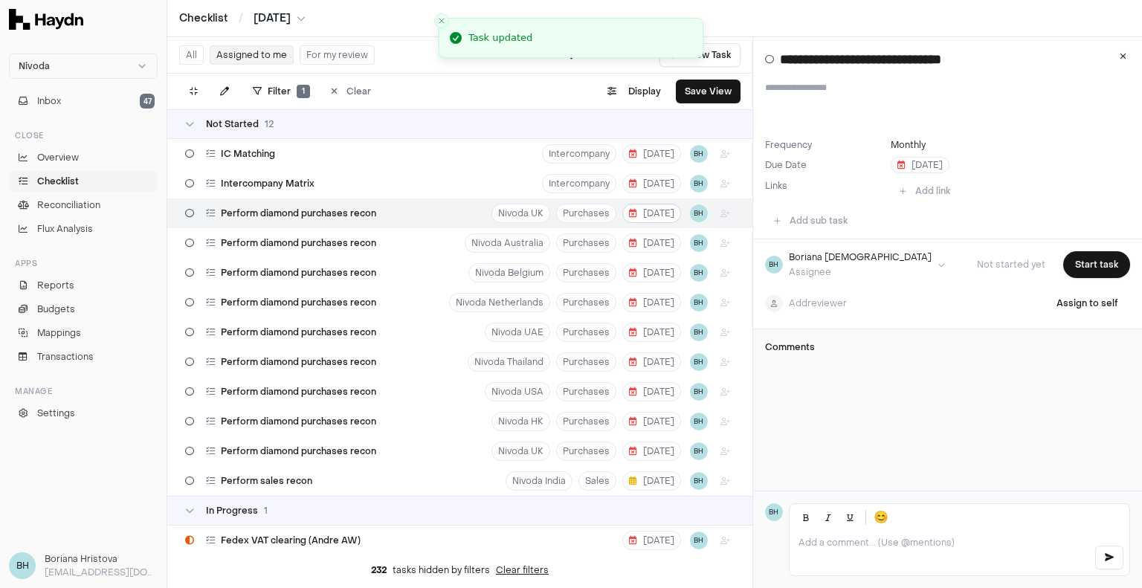
click at [641, 213] on span "[DATE]" at bounding box center [651, 213] width 45 height 12
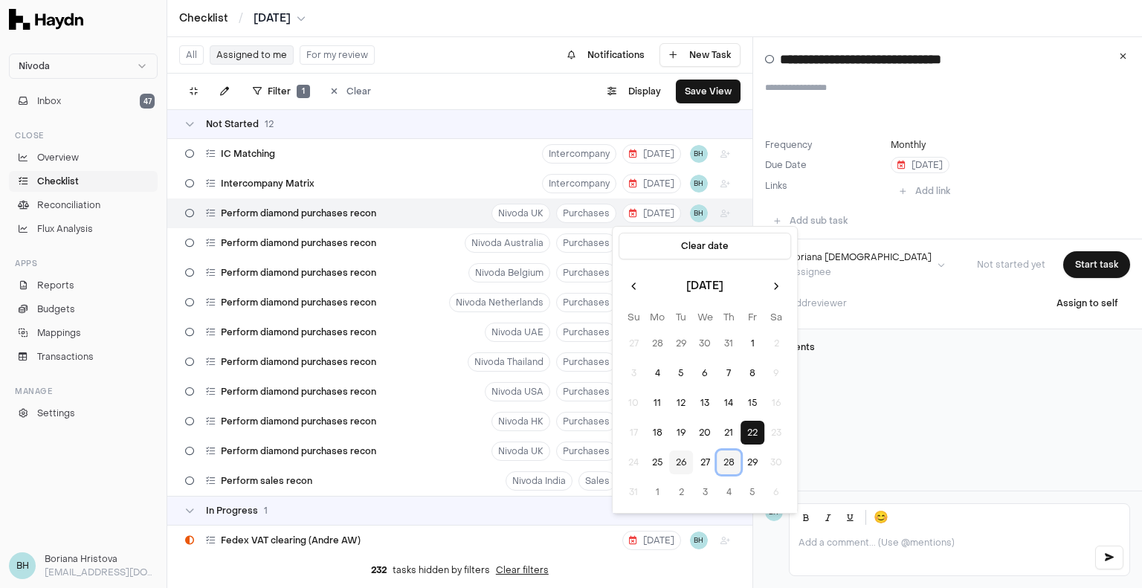
click at [726, 457] on button "28" at bounding box center [729, 463] width 24 height 24
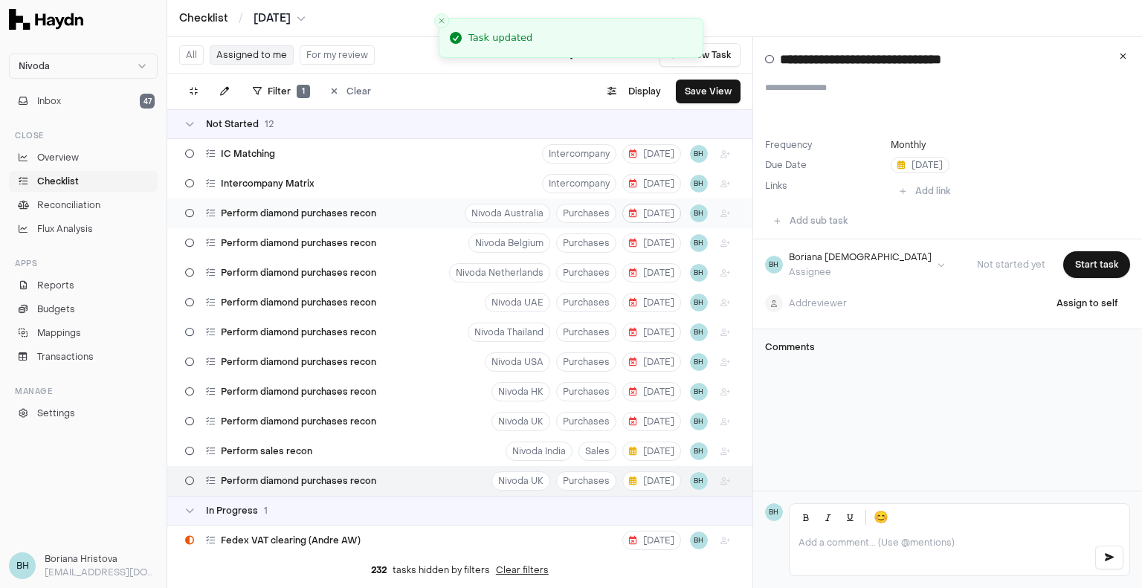
click at [639, 214] on span "[DATE]" at bounding box center [651, 213] width 45 height 12
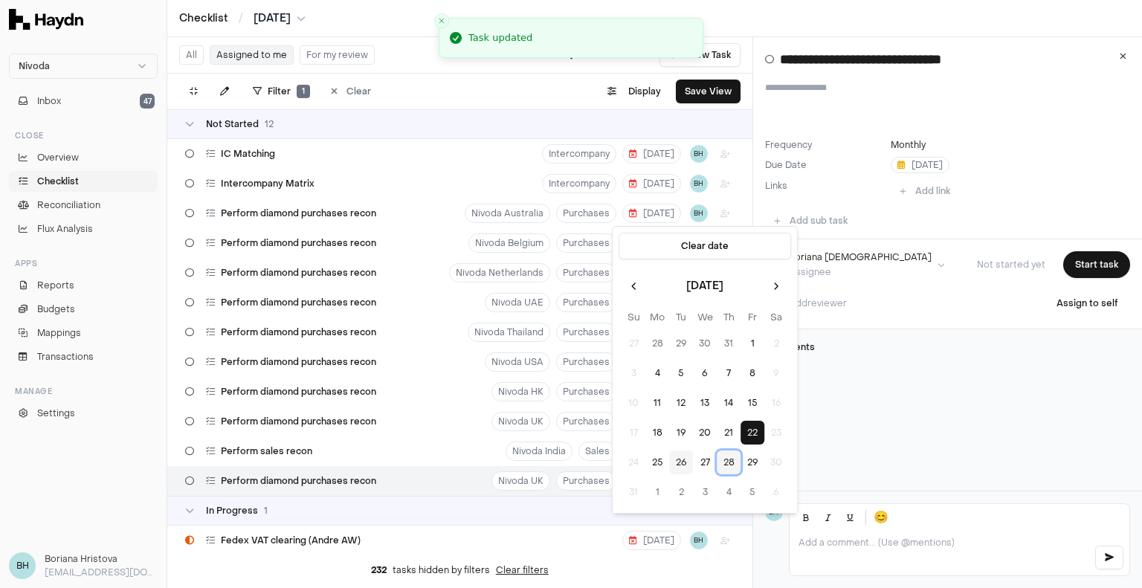
click at [723, 454] on button "28" at bounding box center [729, 463] width 24 height 24
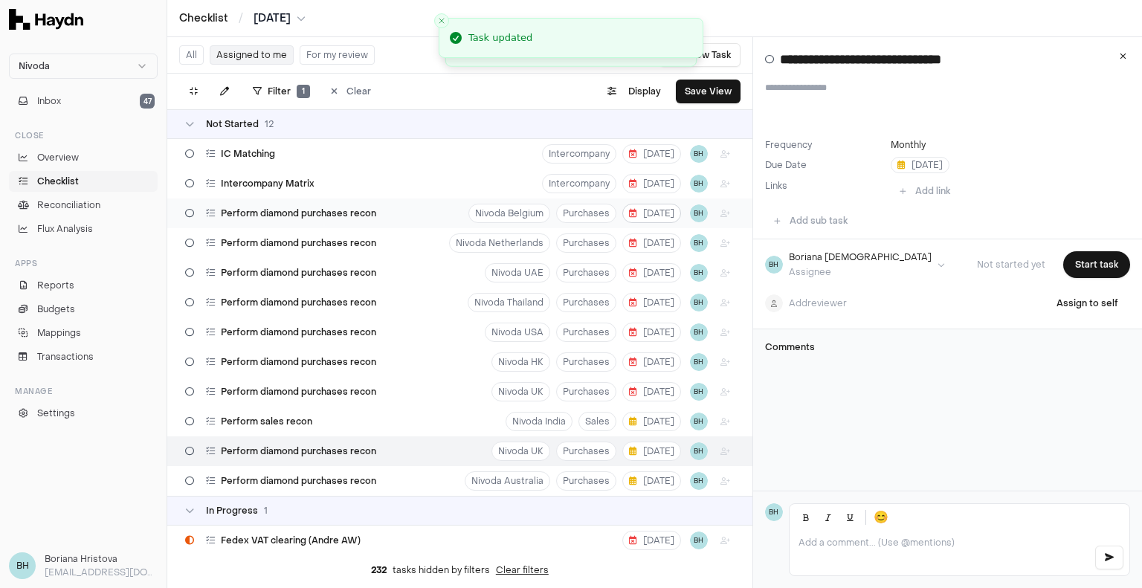
click at [633, 215] on span "[DATE]" at bounding box center [651, 213] width 45 height 12
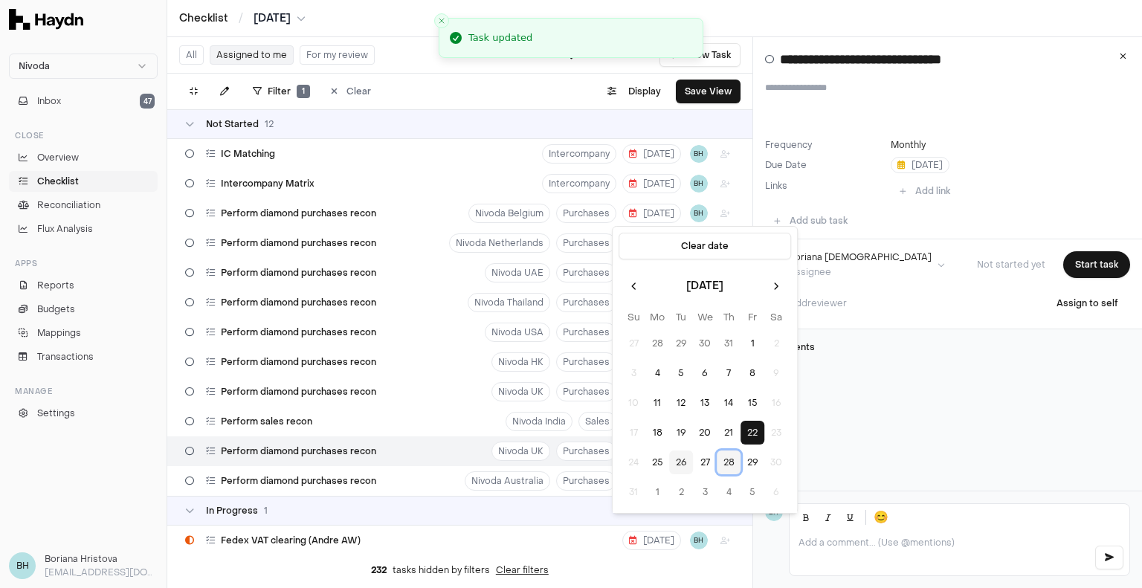
click at [723, 462] on button "28" at bounding box center [729, 463] width 24 height 24
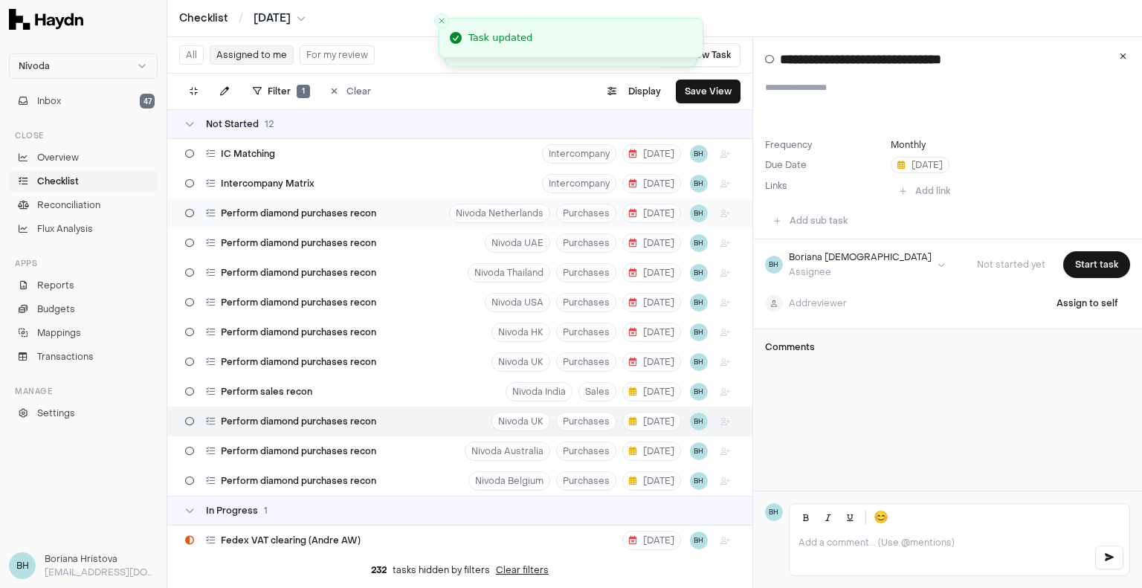
click at [640, 222] on div "Perform diamond purchases recon Nivoda Netherlands Purchases 22 Aug BH" at bounding box center [459, 214] width 585 height 30
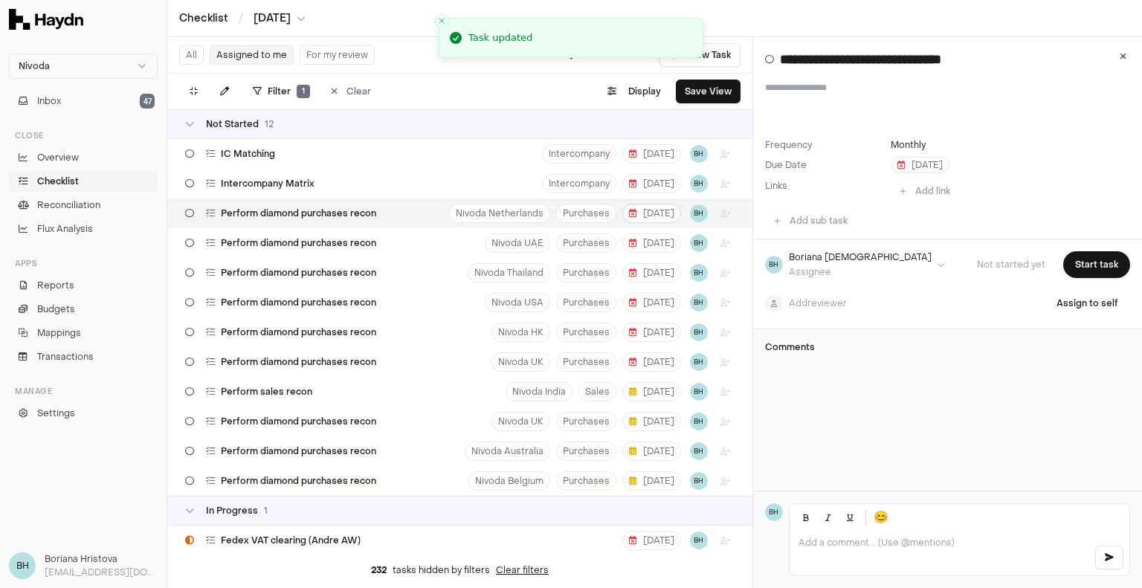
click at [645, 213] on span "[DATE]" at bounding box center [651, 213] width 45 height 12
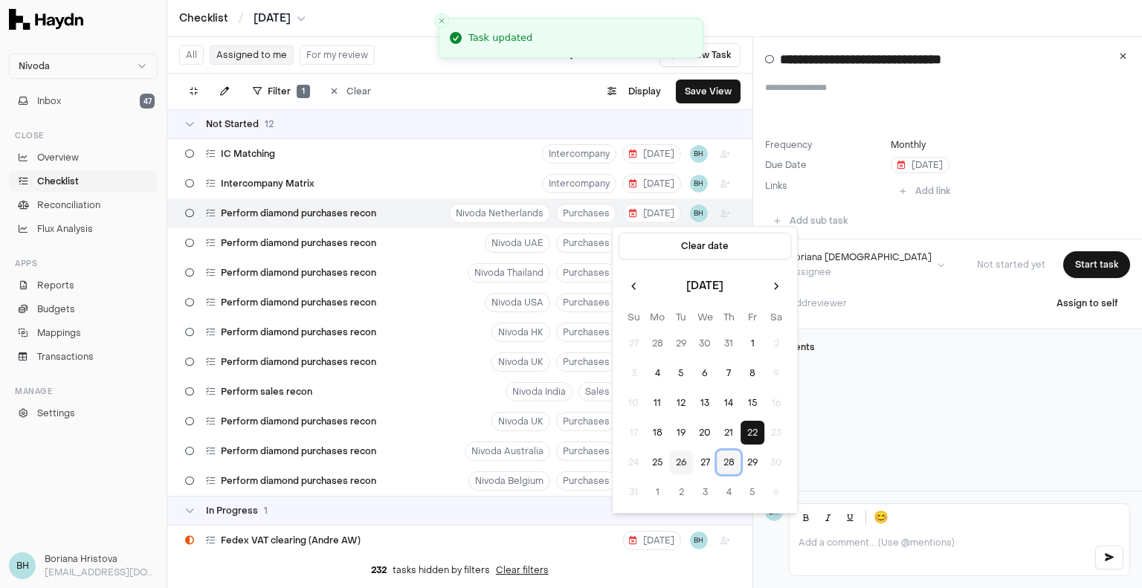
click at [723, 457] on button "28" at bounding box center [729, 463] width 24 height 24
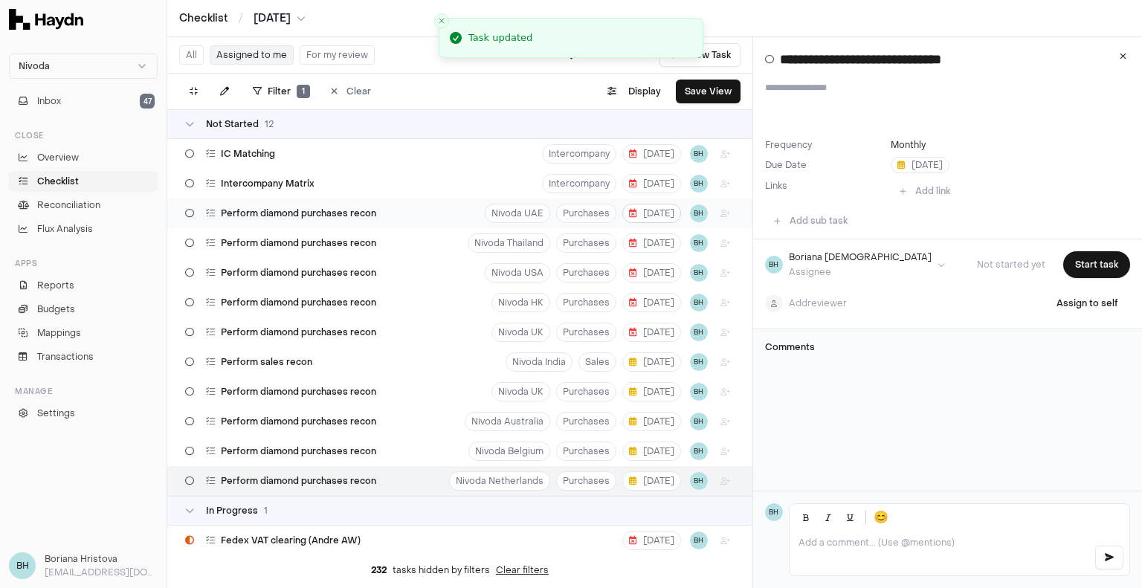
click at [631, 216] on span "[DATE]" at bounding box center [651, 213] width 45 height 12
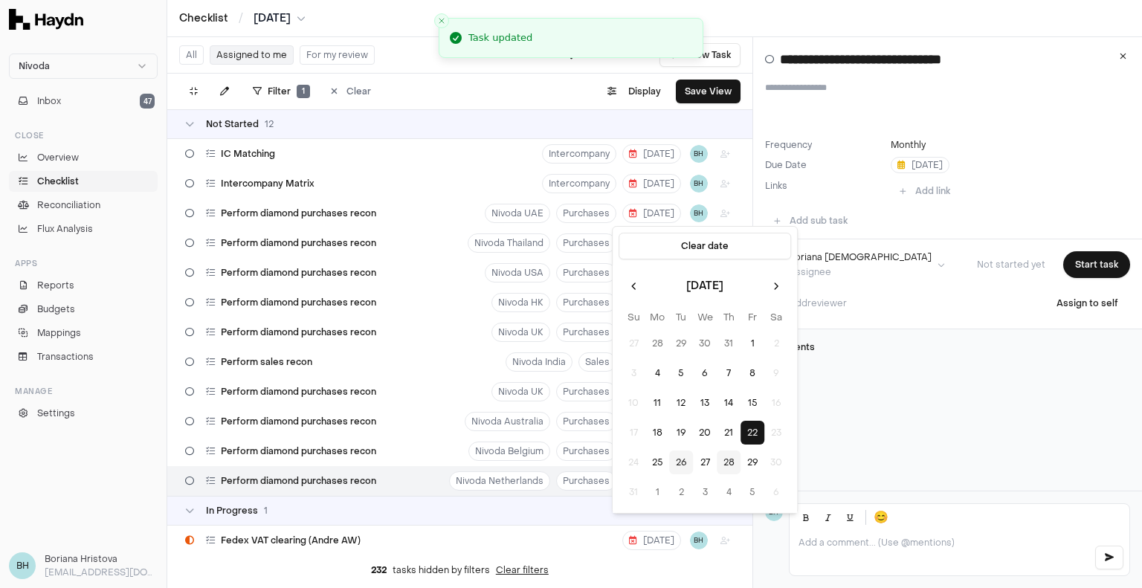
click at [728, 458] on button "28" at bounding box center [729, 463] width 24 height 24
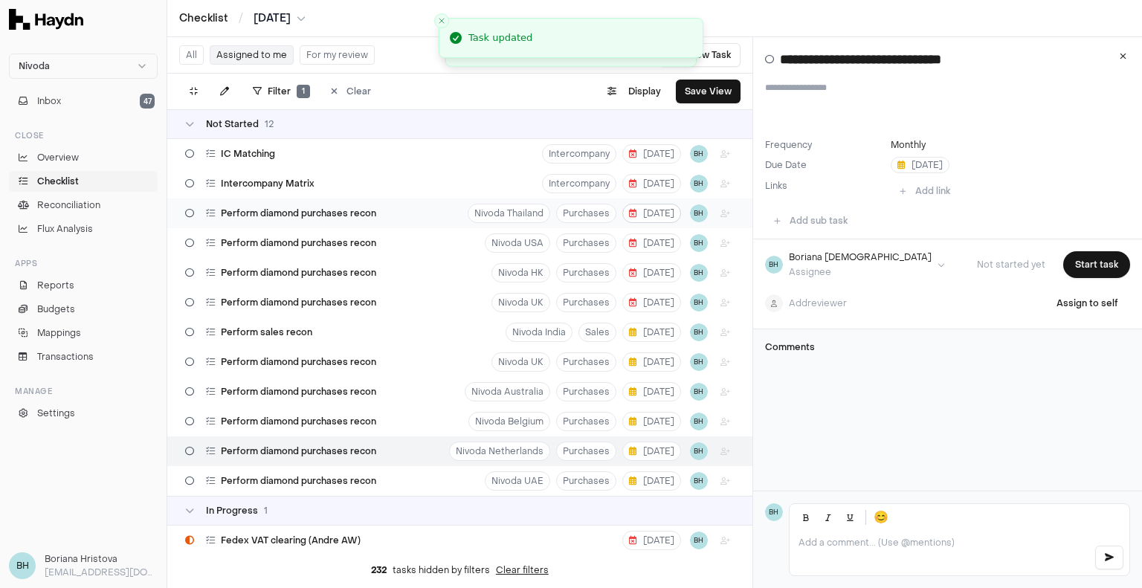
click at [634, 216] on span "[DATE]" at bounding box center [651, 213] width 45 height 12
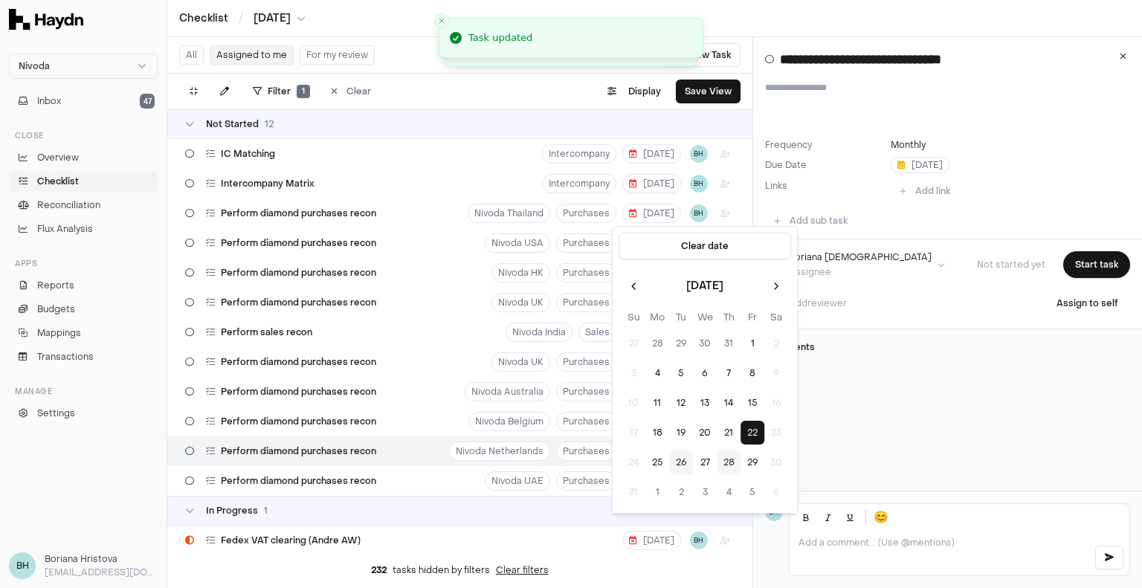
click at [725, 464] on button "28" at bounding box center [729, 463] width 24 height 24
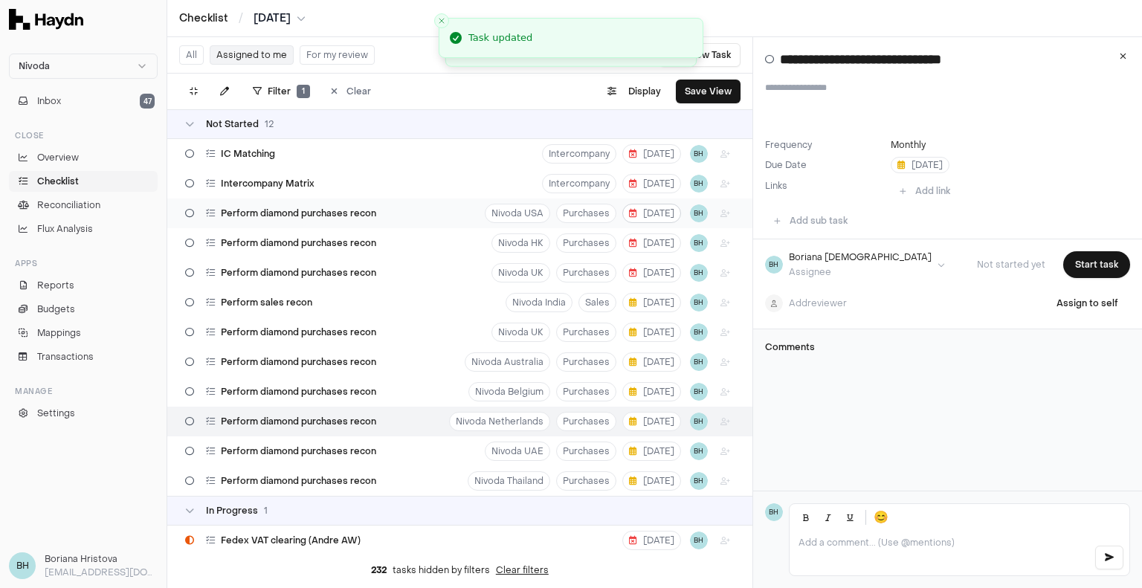
click at [645, 216] on span "[DATE]" at bounding box center [651, 213] width 45 height 12
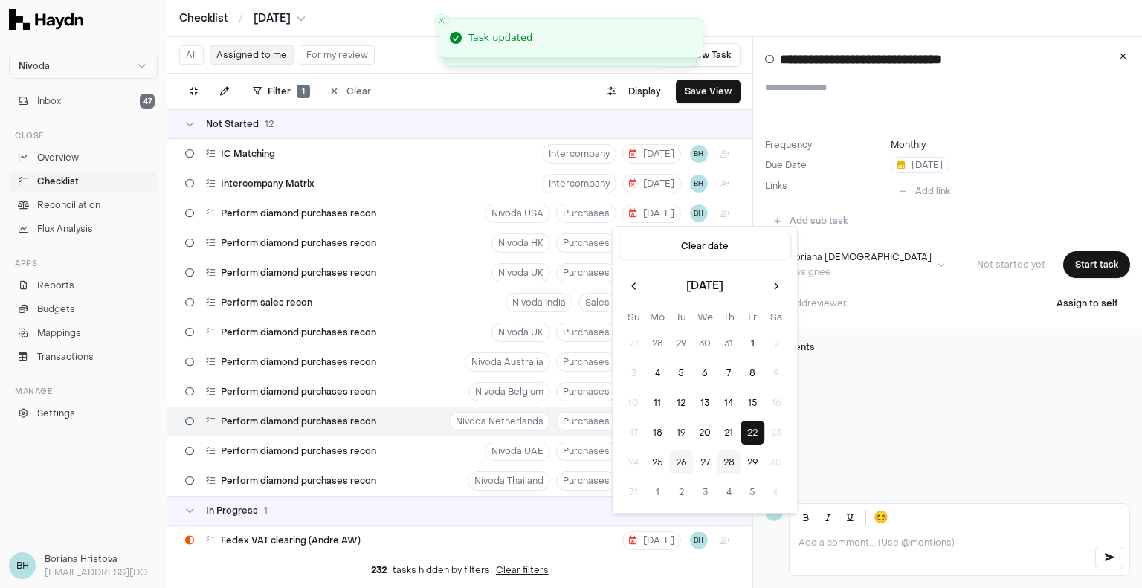
click at [727, 460] on button "28" at bounding box center [729, 463] width 24 height 24
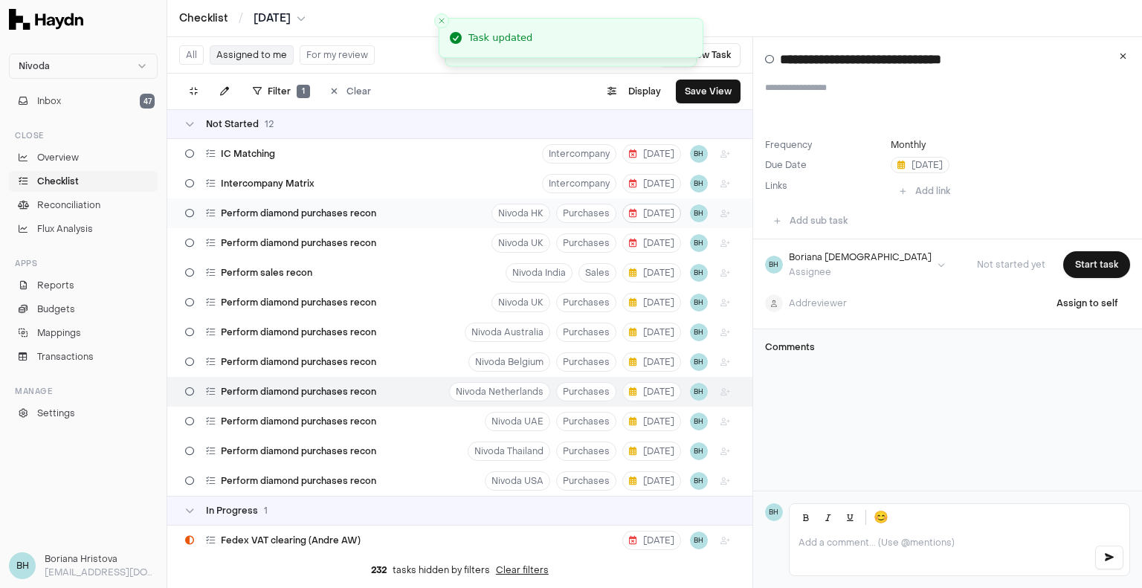
click at [636, 216] on span "[DATE]" at bounding box center [651, 213] width 45 height 12
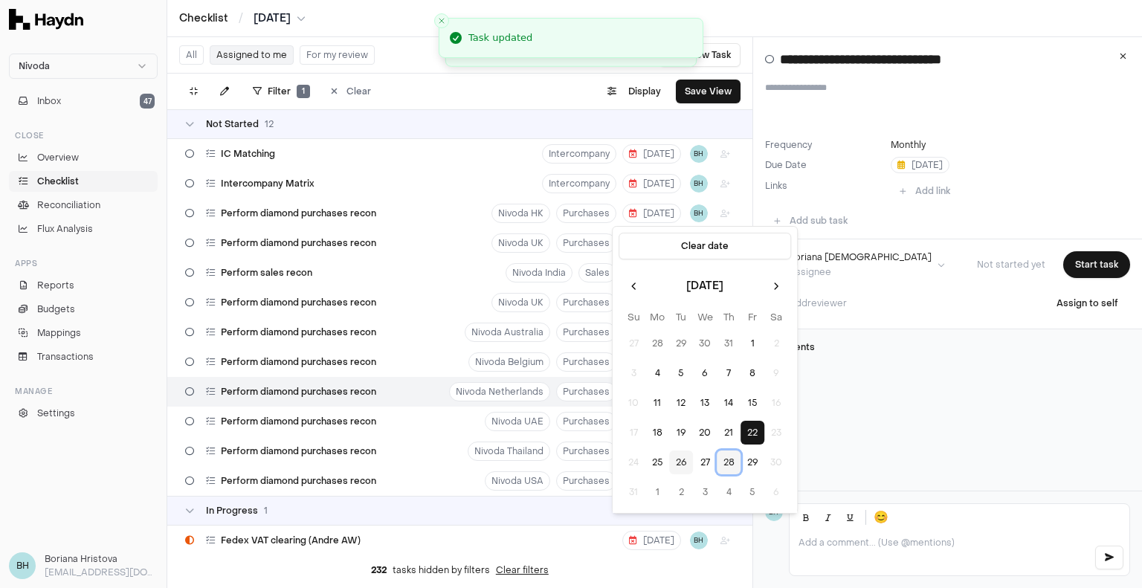
click at [735, 461] on button "28" at bounding box center [729, 463] width 24 height 24
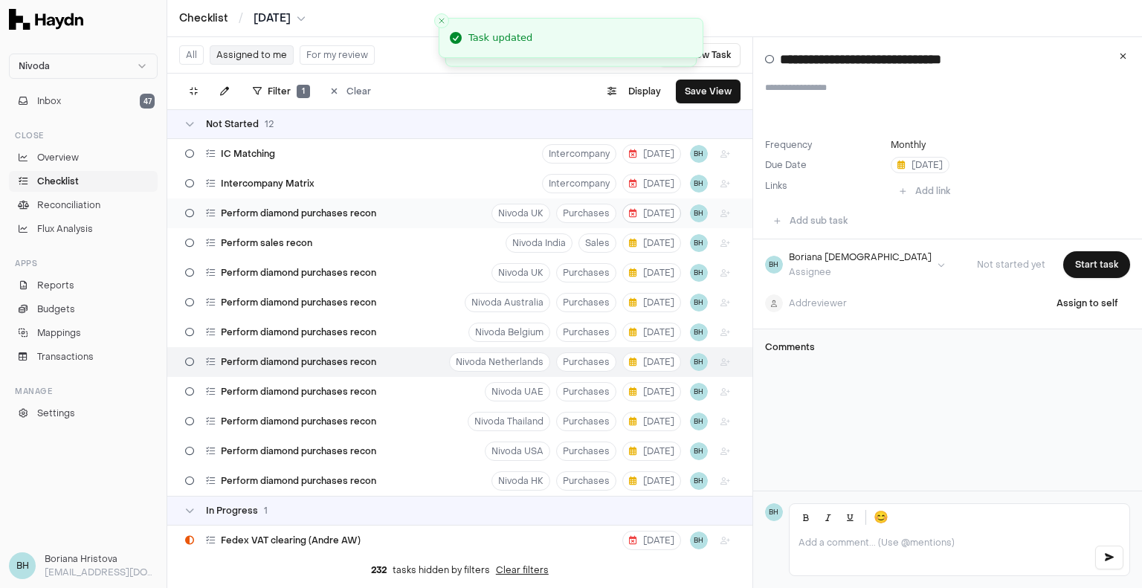
click at [639, 210] on span "[DATE]" at bounding box center [651, 213] width 45 height 12
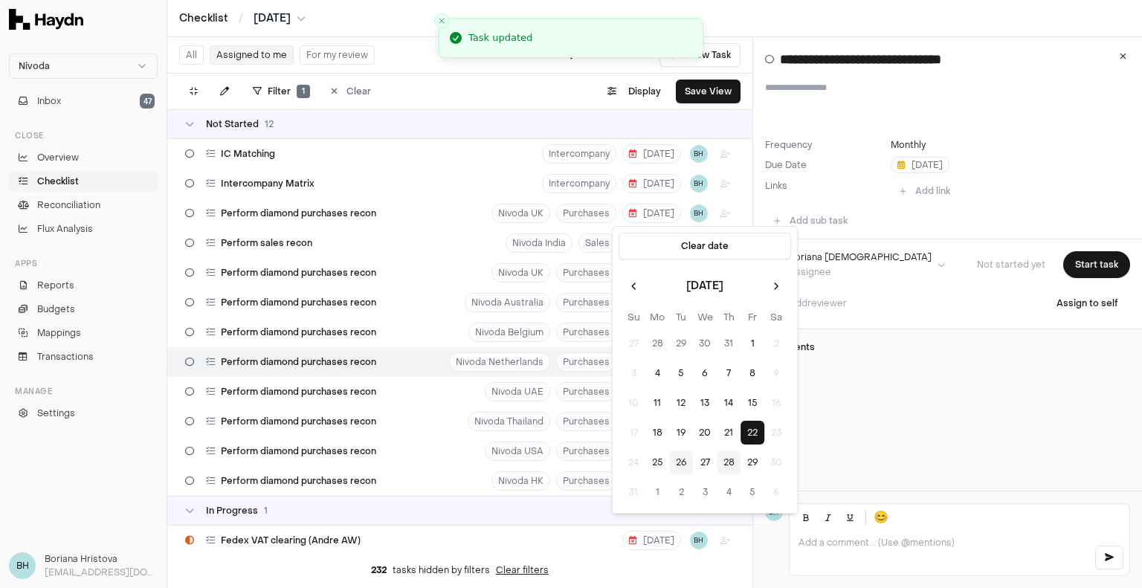
click at [721, 459] on button "28" at bounding box center [729, 463] width 24 height 24
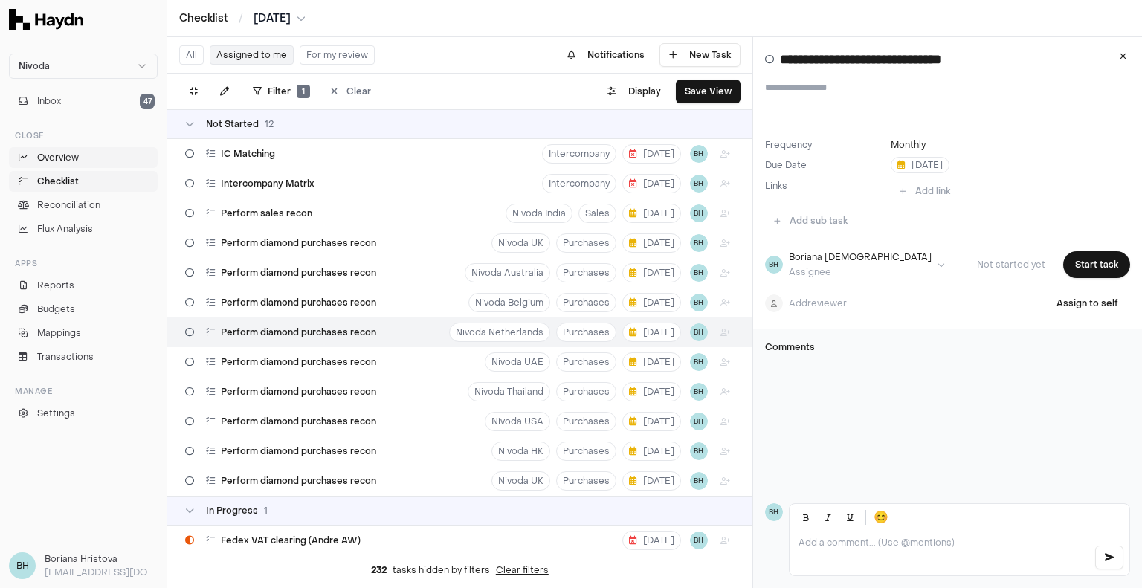
click at [74, 161] on span "Overview" at bounding box center [58, 157] width 42 height 13
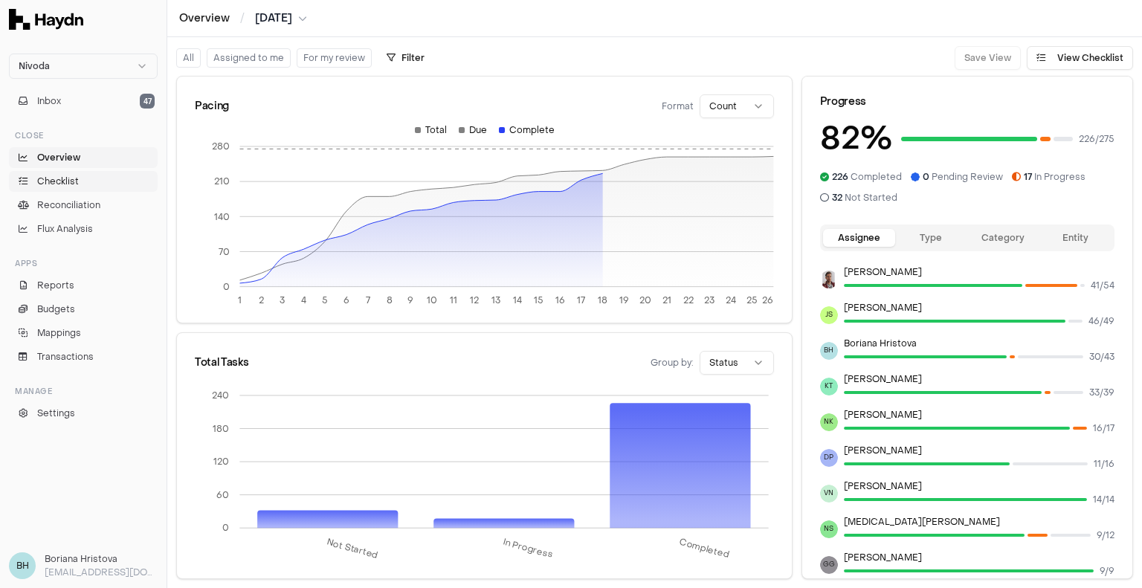
click at [86, 178] on link "Checklist" at bounding box center [83, 181] width 149 height 21
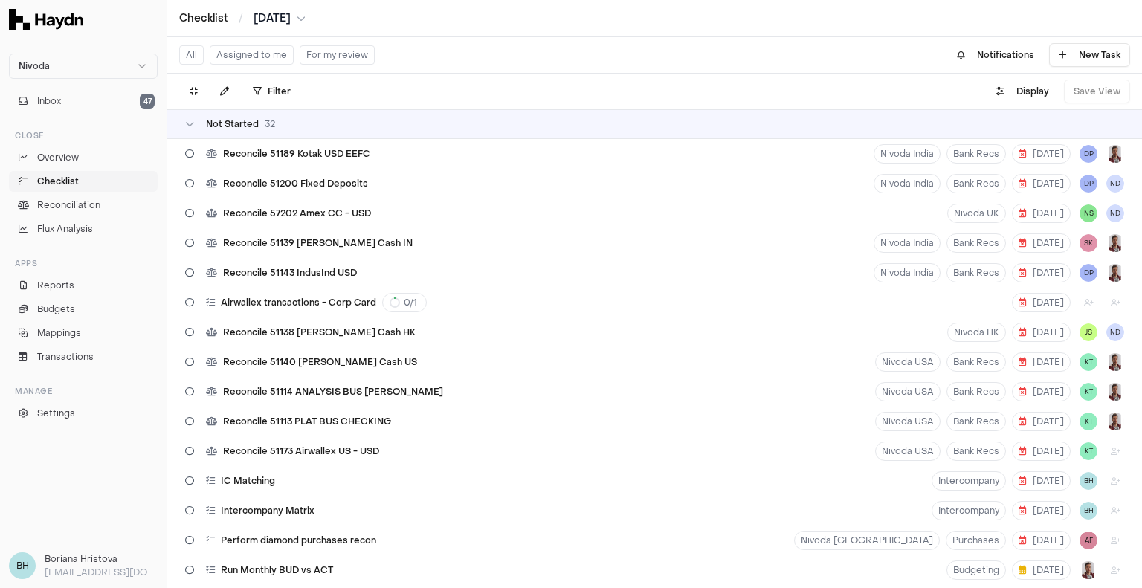
click at [330, 51] on button "For my review" at bounding box center [337, 54] width 75 height 19
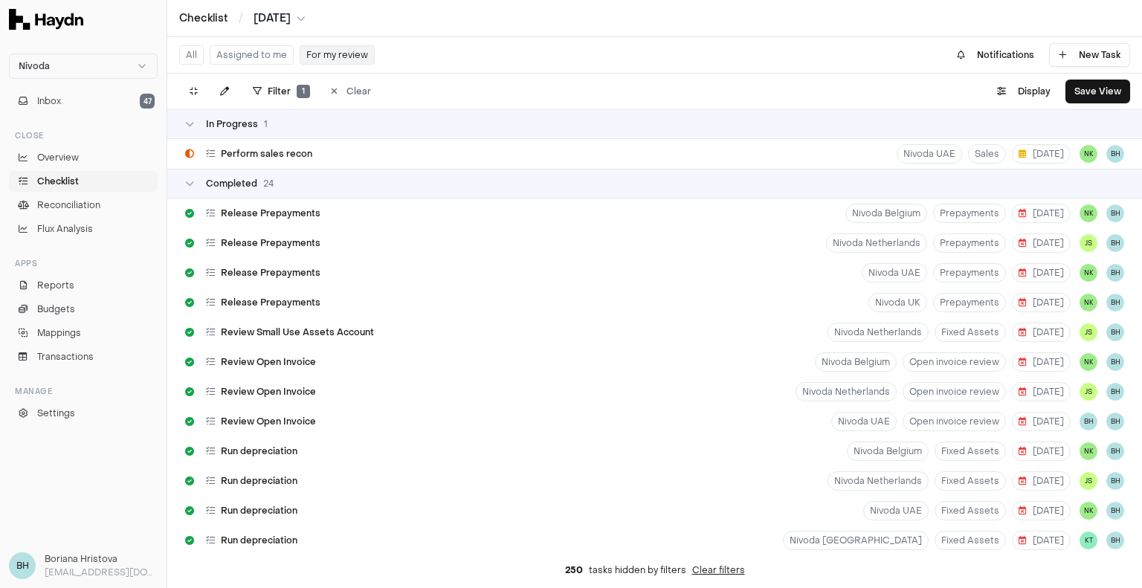
click at [247, 58] on button "Assigned to me" at bounding box center [252, 54] width 84 height 19
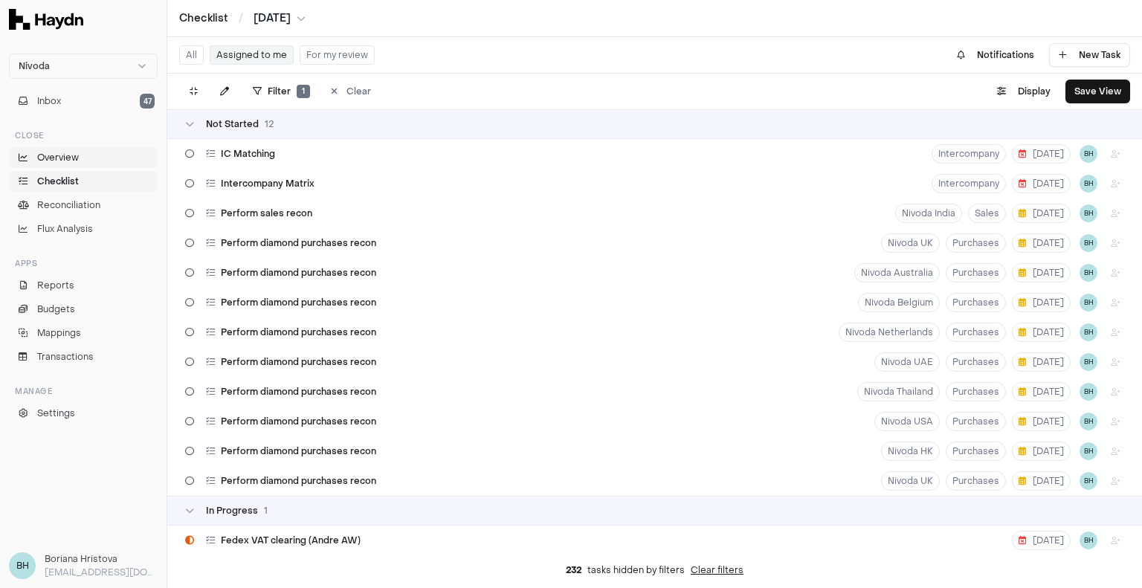
click at [83, 154] on link "Overview" at bounding box center [83, 157] width 149 height 21
